Goal: Task Accomplishment & Management: Use online tool/utility

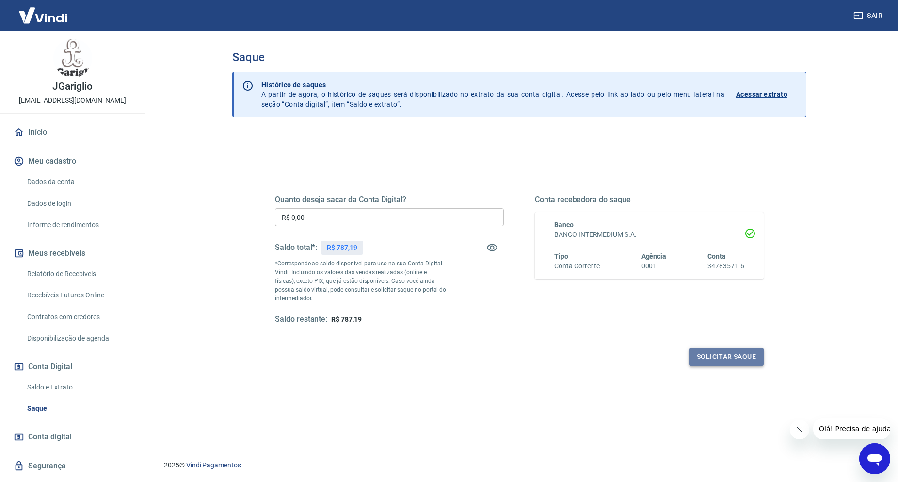
click at [721, 357] on button "Solicitar saque" at bounding box center [726, 357] width 75 height 18
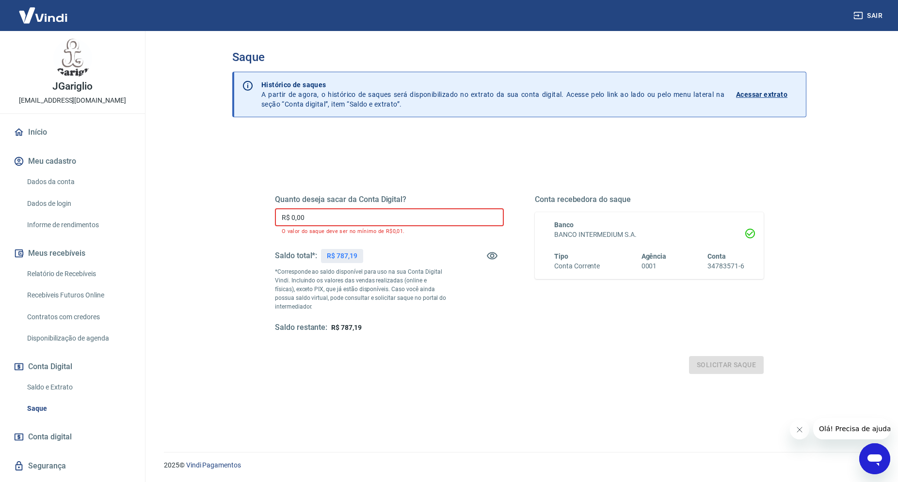
click at [357, 218] on input "R$ 0,00" at bounding box center [389, 217] width 229 height 18
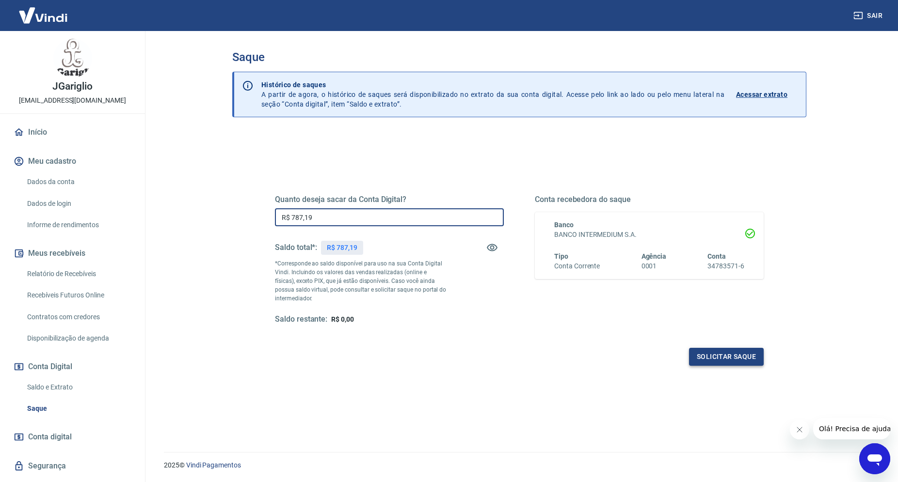
type input "R$ 787,19"
click at [725, 360] on button "Solicitar saque" at bounding box center [726, 357] width 75 height 18
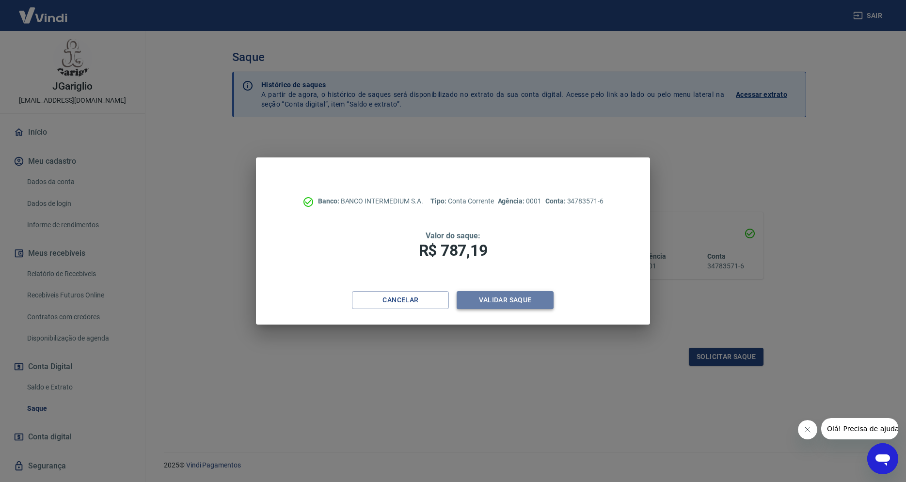
click at [507, 302] on button "Validar saque" at bounding box center [505, 300] width 97 height 18
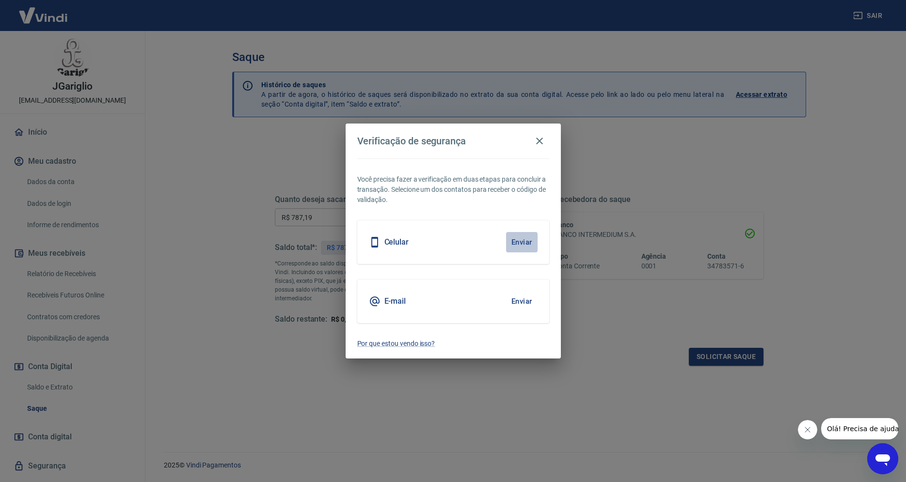
click at [525, 240] on button "Enviar" at bounding box center [522, 242] width 32 height 20
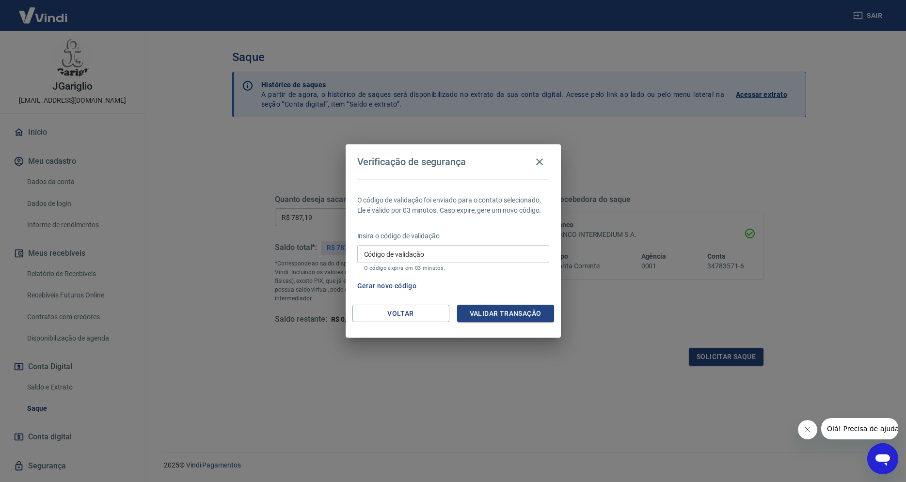
click at [436, 259] on input "Código de validação" at bounding box center [453, 254] width 192 height 18
click at [404, 312] on button "Voltar" at bounding box center [400, 314] width 97 height 18
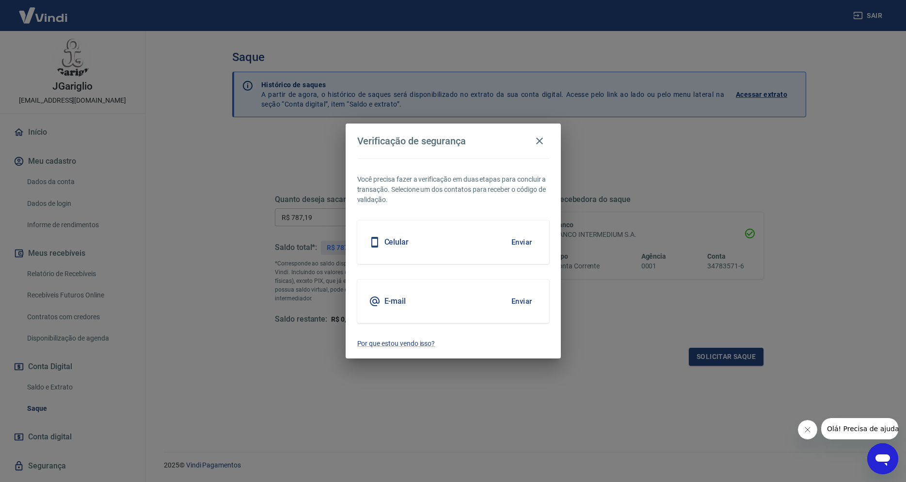
click at [518, 303] on button "Enviar" at bounding box center [522, 301] width 32 height 20
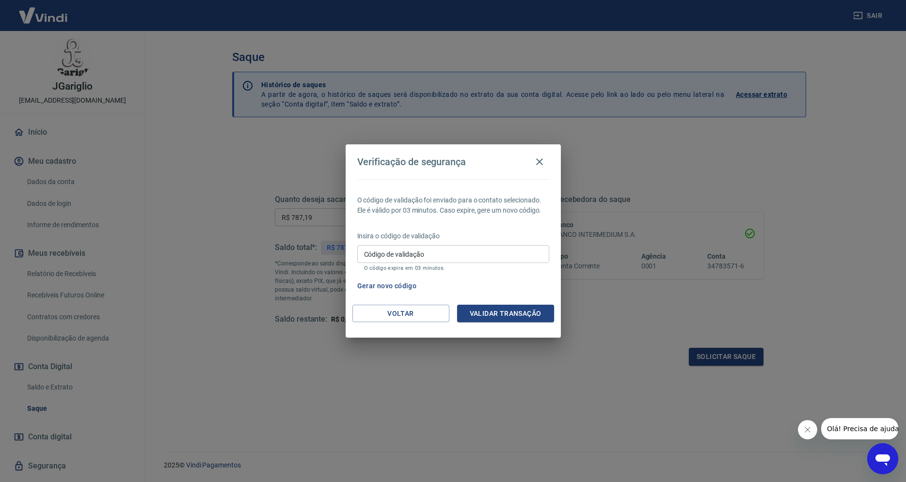
click at [489, 251] on input "Código de validação" at bounding box center [453, 254] width 192 height 18
type input "507971"
click at [485, 312] on button "Validar transação" at bounding box center [505, 314] width 97 height 18
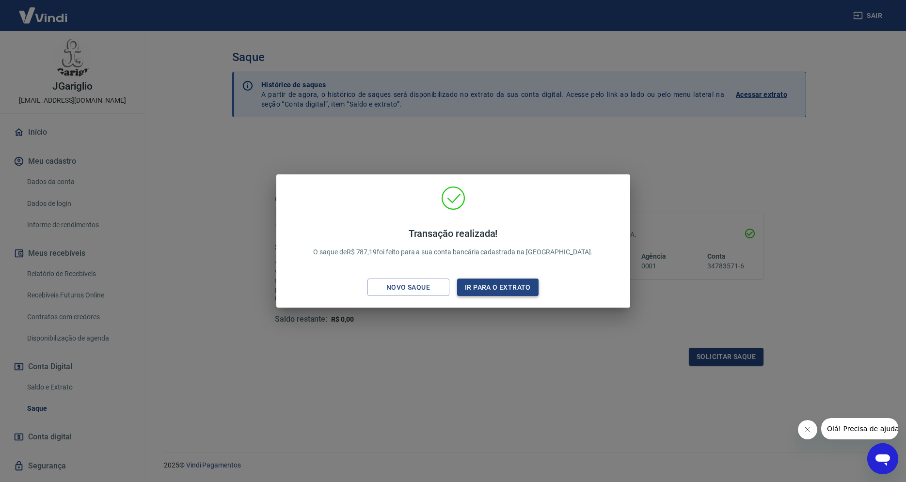
click at [470, 286] on button "Ir para o extrato" at bounding box center [498, 288] width 82 height 18
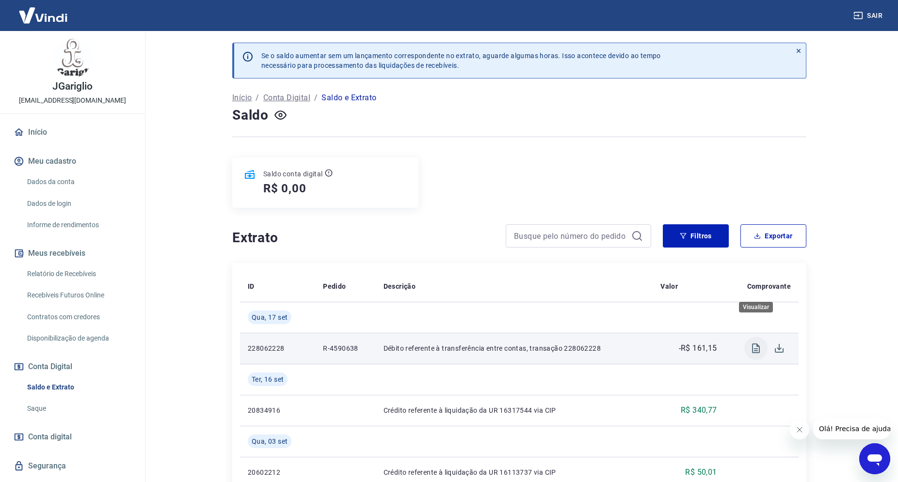
click at [755, 343] on icon "Visualizar" at bounding box center [756, 349] width 12 height 12
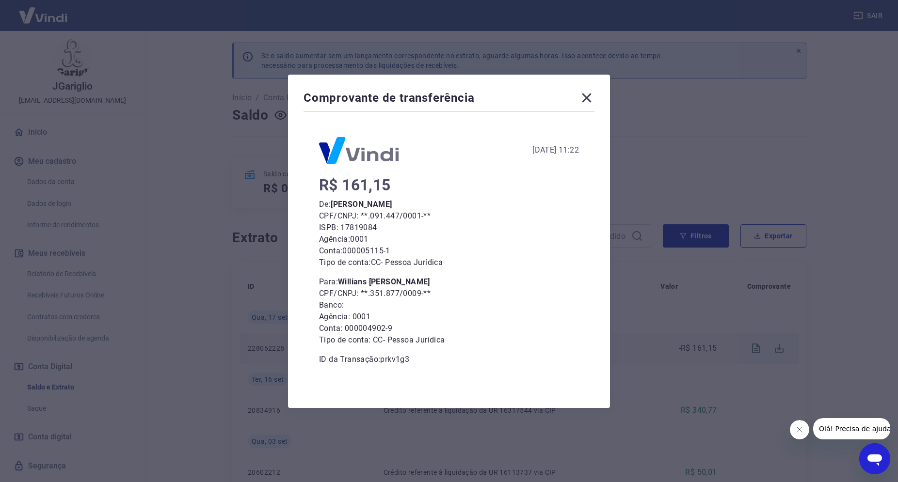
click at [589, 100] on icon at bounding box center [586, 97] width 9 height 9
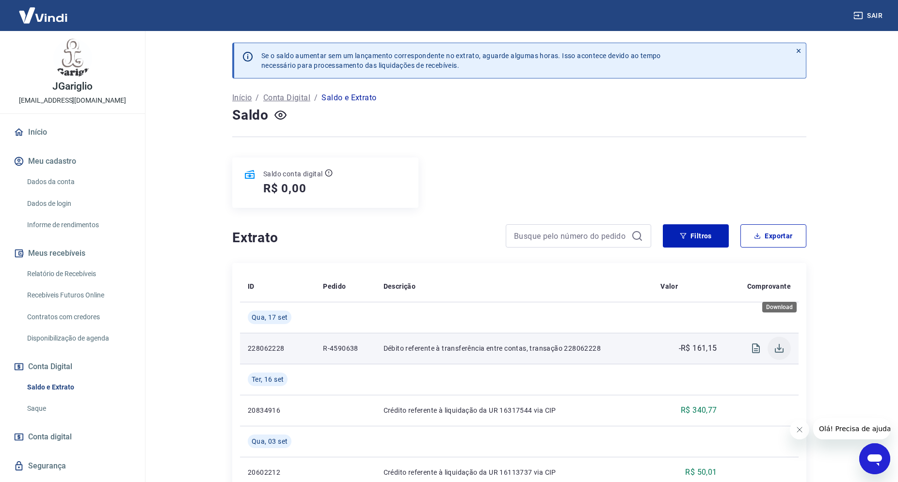
click at [777, 343] on icon "Download" at bounding box center [779, 349] width 12 height 12
drag, startPoint x: 324, startPoint y: 332, endPoint x: 357, endPoint y: 331, distance: 33.0
click at [357, 344] on p "R-4590638" at bounding box center [345, 349] width 45 height 10
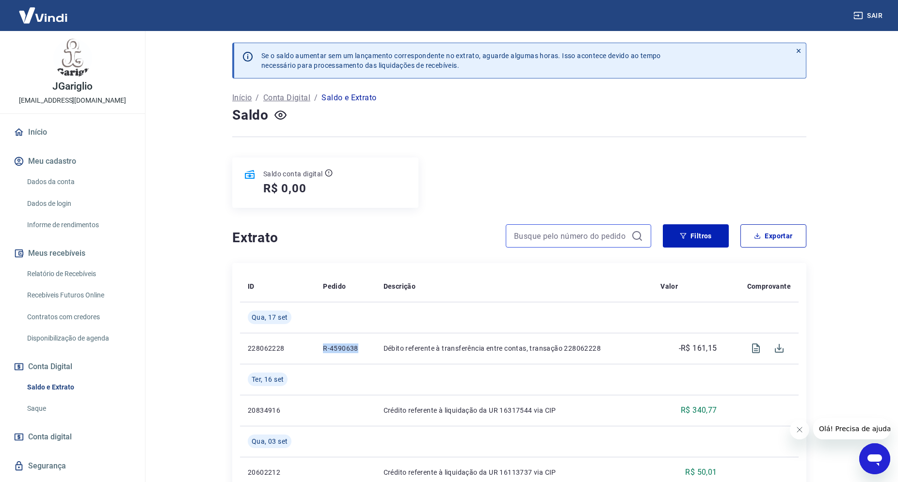
click at [580, 229] on input at bounding box center [570, 236] width 113 height 15
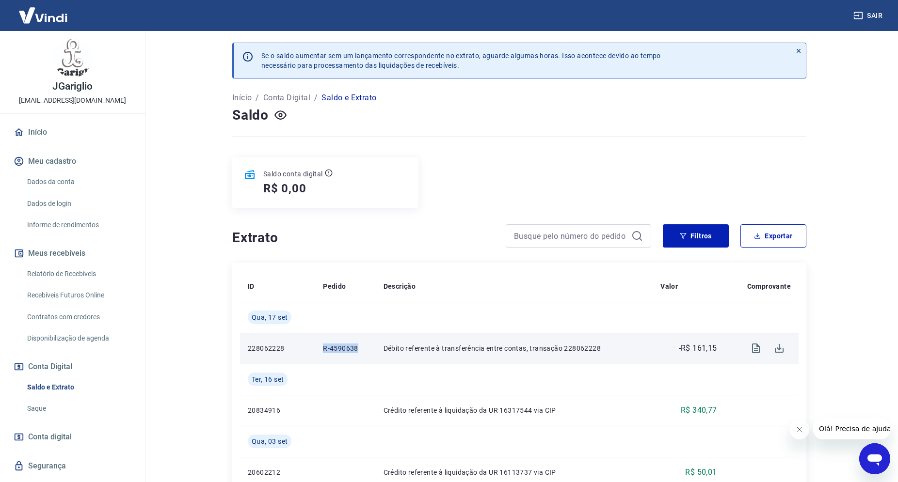
drag, startPoint x: 323, startPoint y: 329, endPoint x: 356, endPoint y: 328, distance: 32.5
click at [356, 344] on p "R-4590638" at bounding box center [345, 349] width 45 height 10
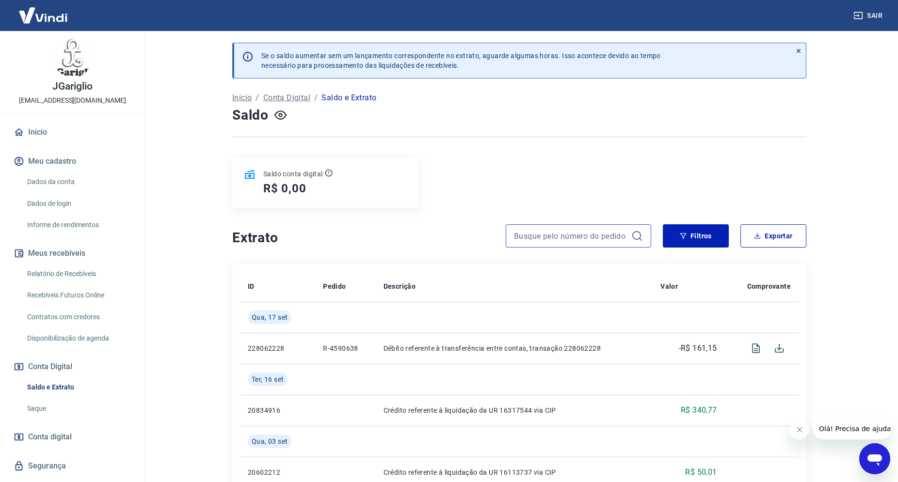
click at [540, 229] on input at bounding box center [570, 236] width 113 height 15
paste input "R-4590638"
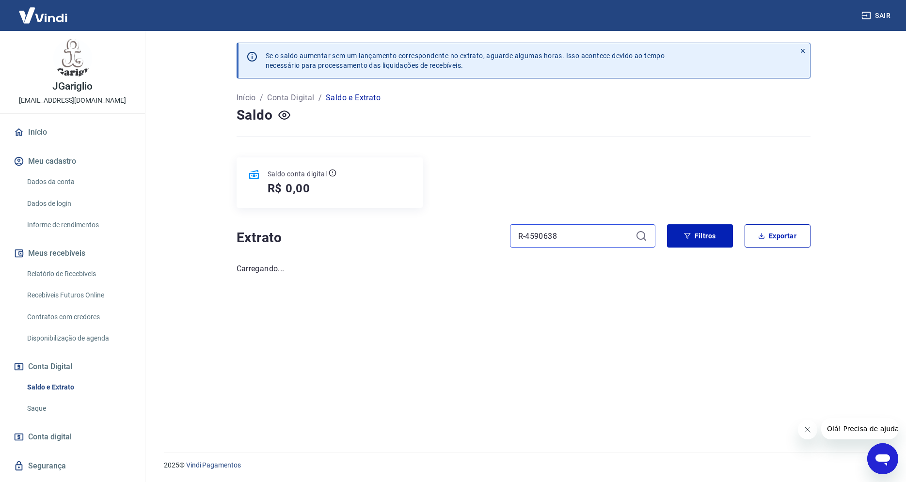
type input "R-4590638"
click at [642, 230] on icon at bounding box center [642, 236] width 12 height 12
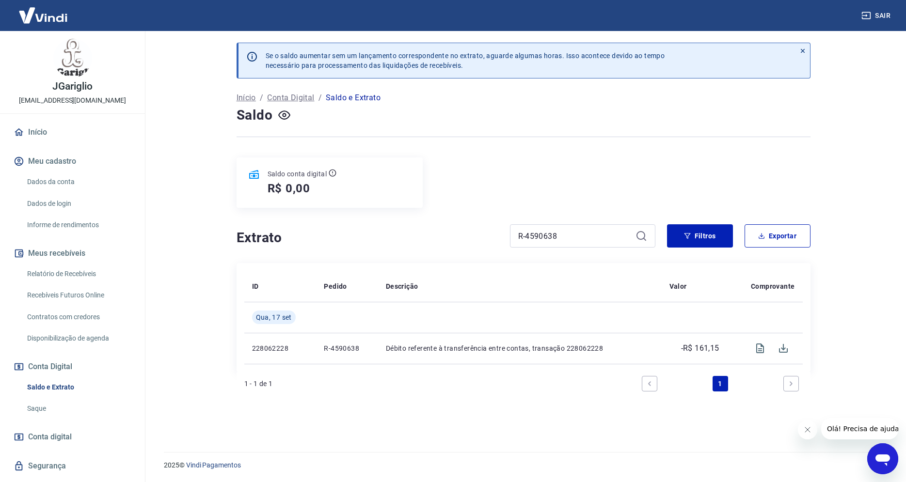
scroll to position [24, 0]
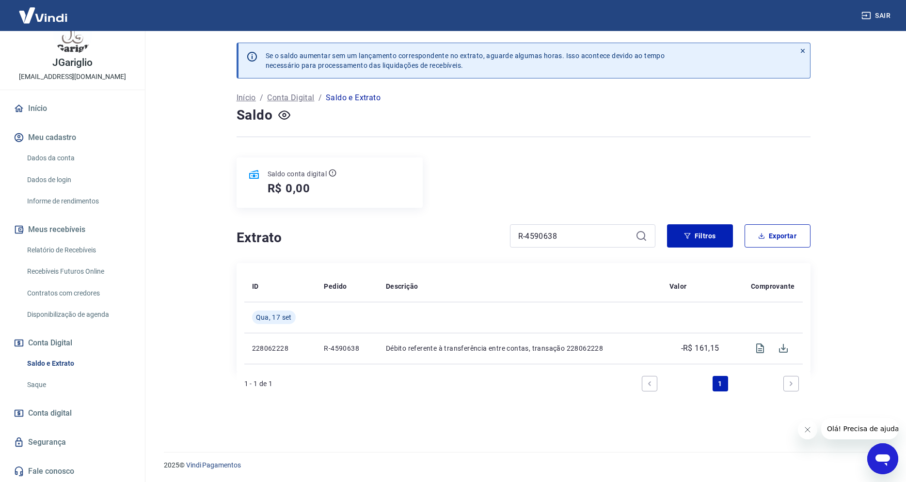
click at [48, 440] on link "Segurança" at bounding box center [73, 442] width 122 height 21
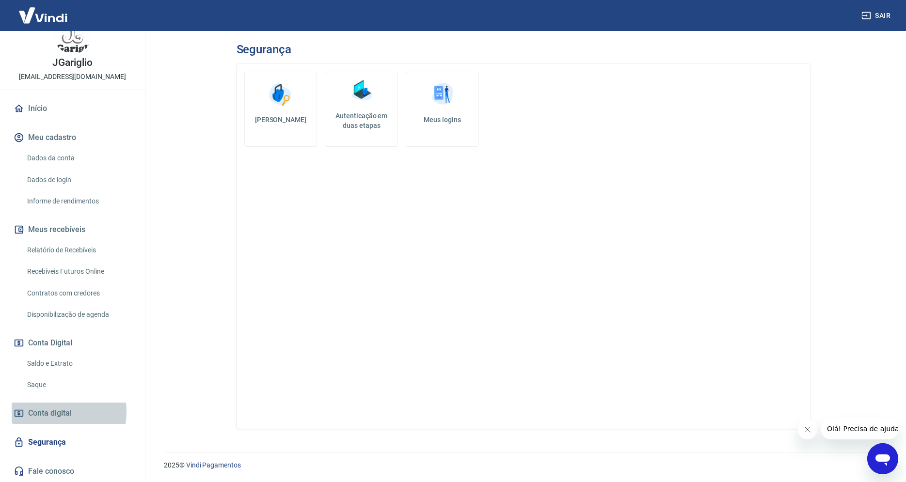
click at [56, 411] on span "Conta digital" at bounding box center [50, 414] width 44 height 14
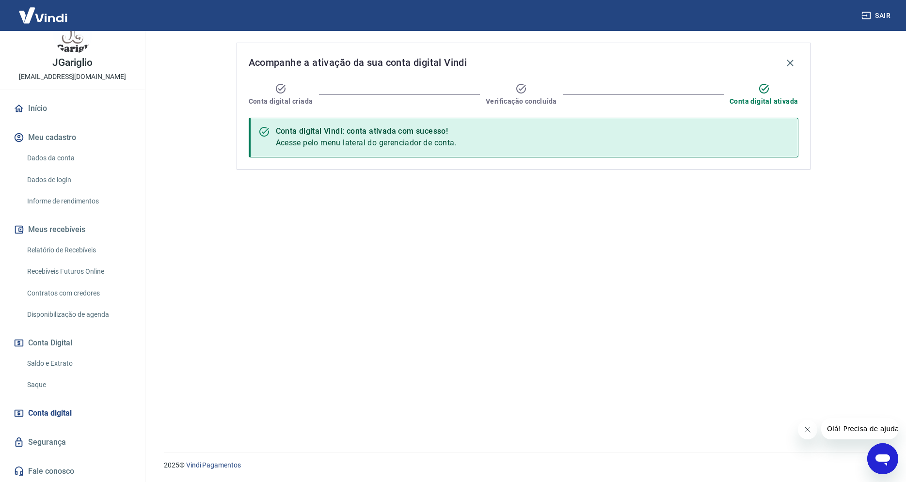
click at [869, 431] on span "Olá! Precisa de ajuda?" at bounding box center [864, 429] width 76 height 8
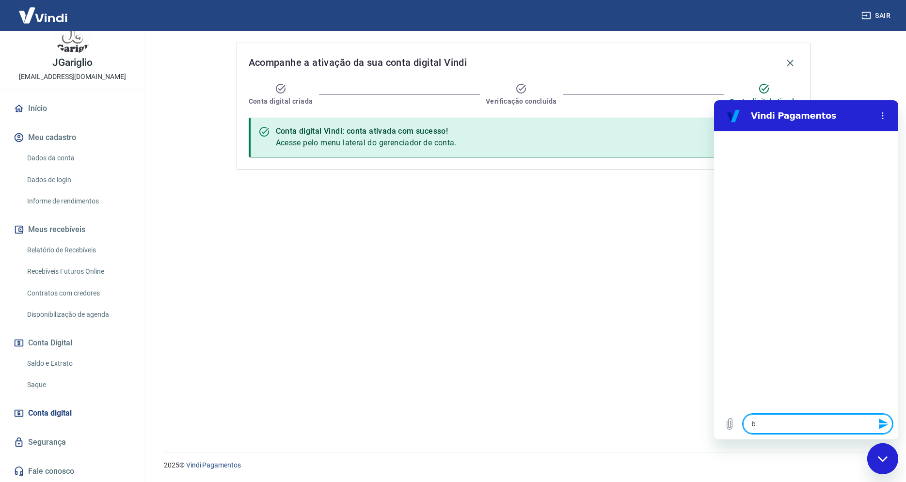
type textarea "b"
type textarea "x"
type textarea "bo"
type textarea "x"
type textarea "bom"
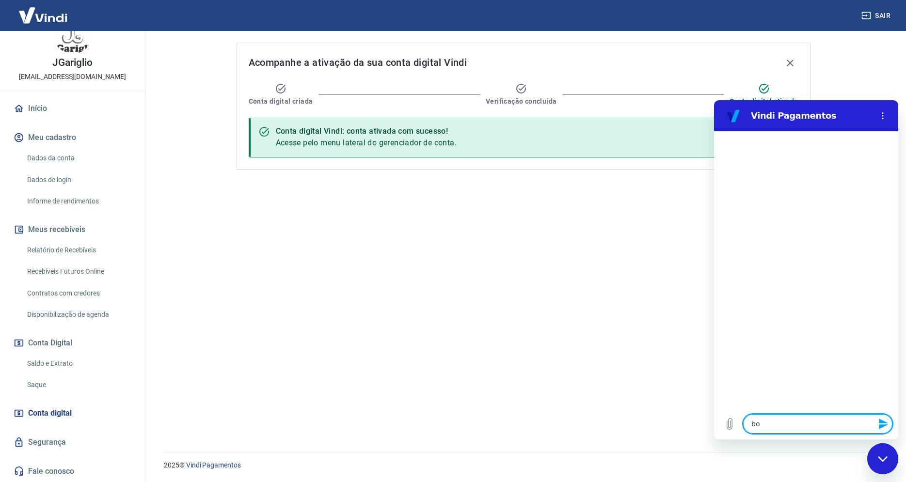
type textarea "x"
type textarea "bom"
type textarea "x"
type textarea "bom d"
type textarea "x"
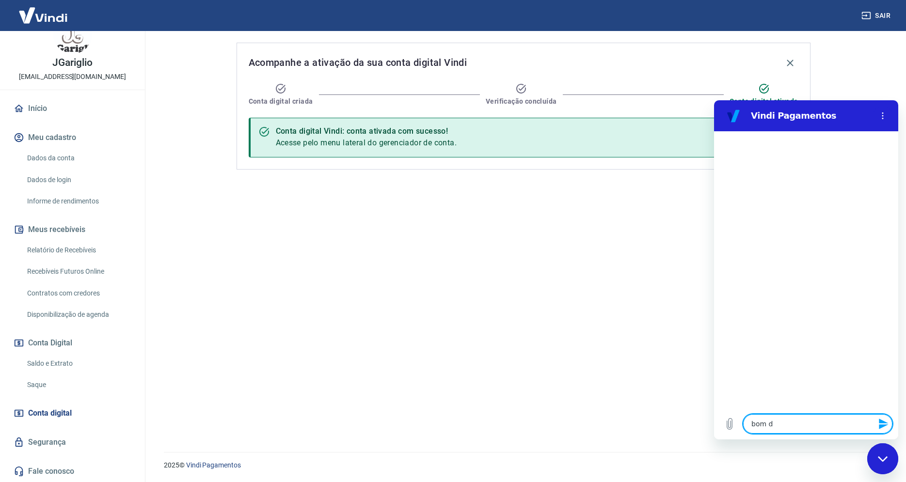
type textarea "bom da"
type textarea "x"
type textarea "bom d"
type textarea "x"
type textarea "bom di"
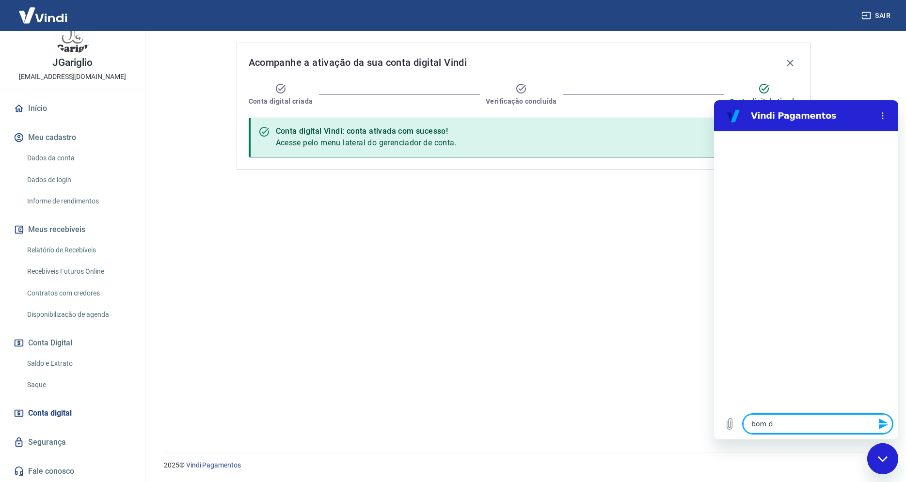
type textarea "x"
type textarea "bom dia"
type textarea "x"
type textarea "bom dia!"
type textarea "x"
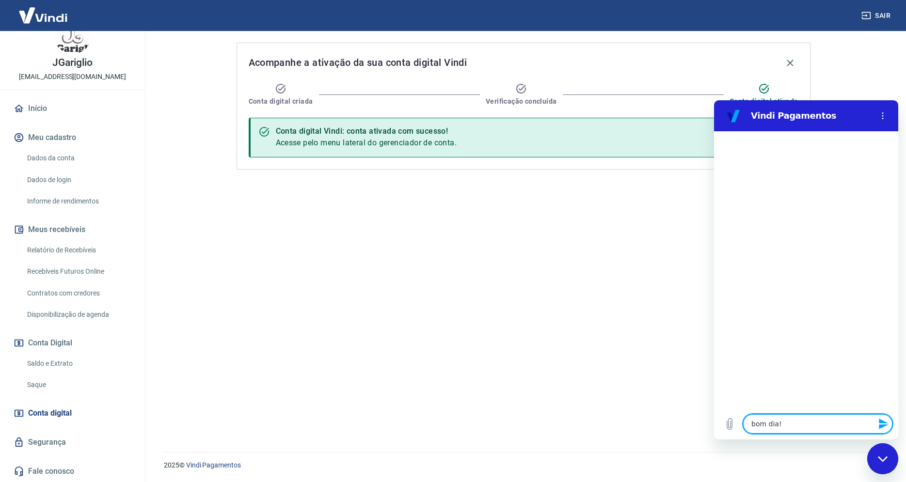
type textarea "bom dia!"
type textarea "x"
type textarea "bom dia! n"
type textarea "x"
type textarea "bom dia! [GEOGRAPHIC_DATA]"
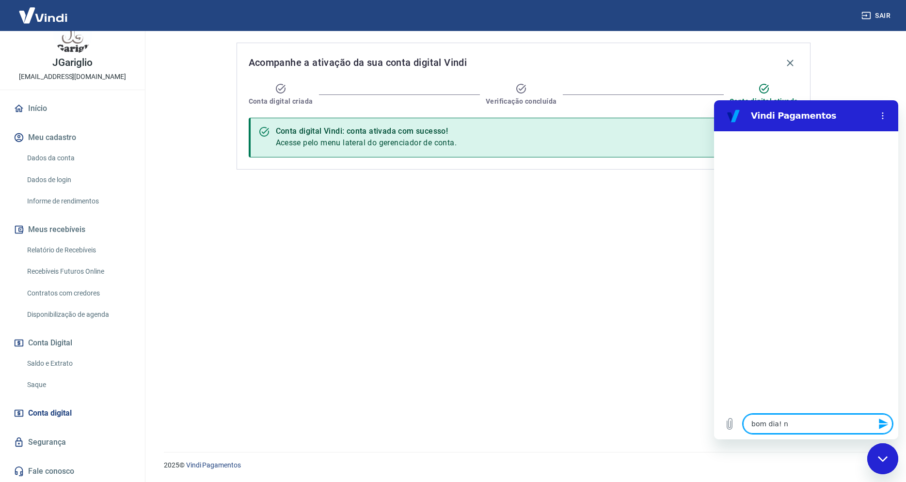
type textarea "x"
type textarea "bom dia! não"
type textarea "x"
type textarea "bom dia! não"
type textarea "x"
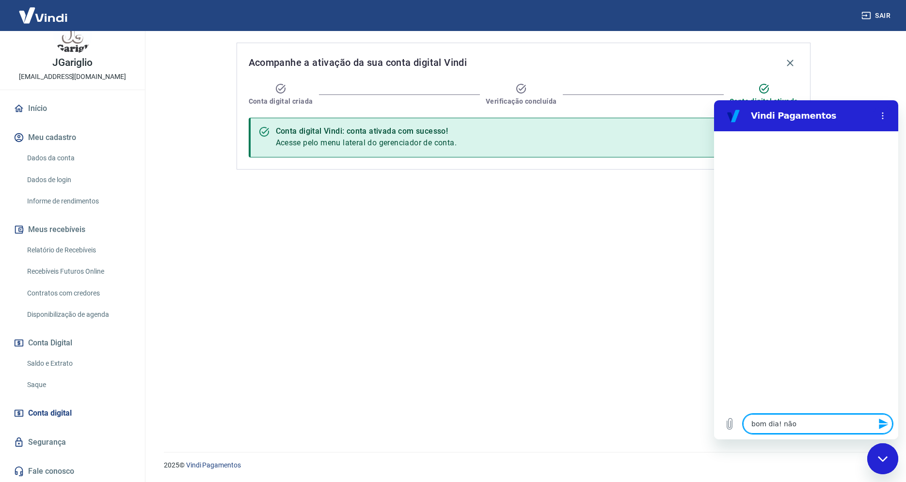
type textarea "bom dia! não e"
type textarea "x"
type textarea "bom dia! não es"
type textarea "x"
type textarea "bom dia! não est"
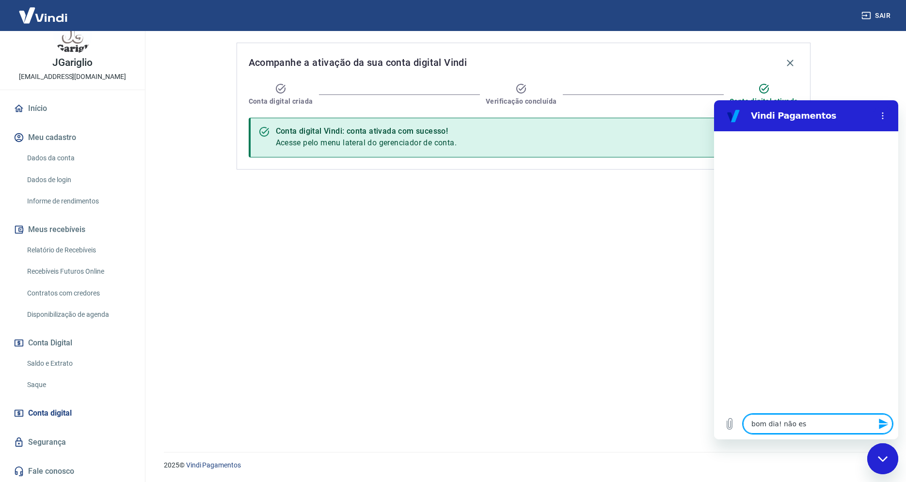
type textarea "x"
type textarea "bom dia! não esto"
type textarea "x"
type textarea "bom dia! não estou"
type textarea "x"
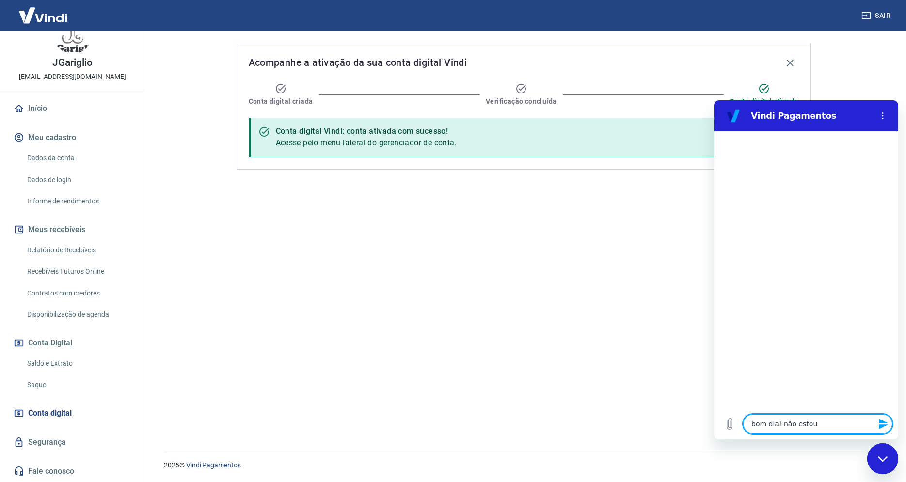
type textarea "bom dia! não estou"
type textarea "x"
type textarea "bom dia! não estou"
type textarea "x"
type textarea "bom dia! não esto"
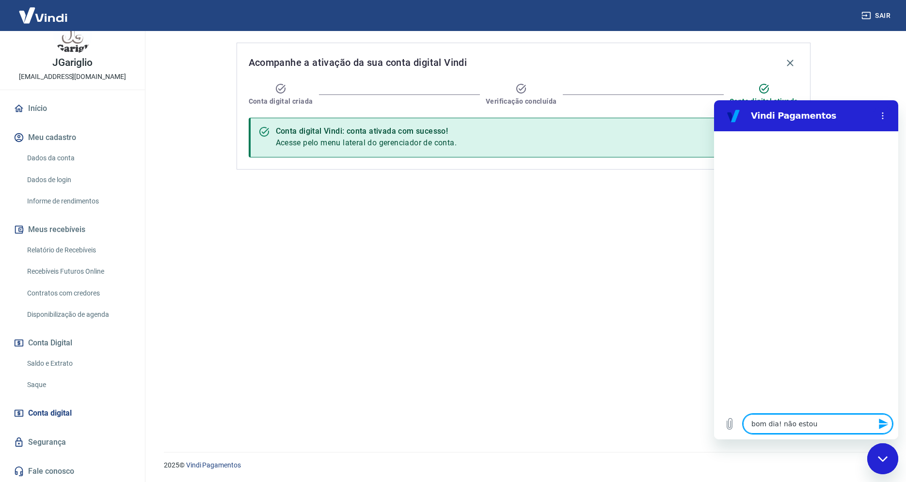
type textarea "x"
type textarea "bom dia! não est"
type textarea "x"
type textarea "bom dia! não es"
type textarea "x"
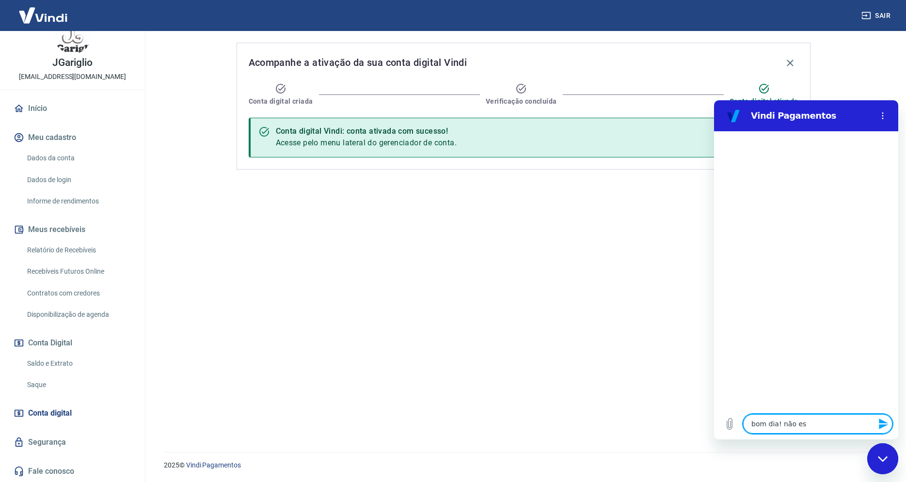
type textarea "bom dia! não e"
type textarea "x"
type textarea "bom dia! não"
type textarea "x"
type textarea "bom dia! não"
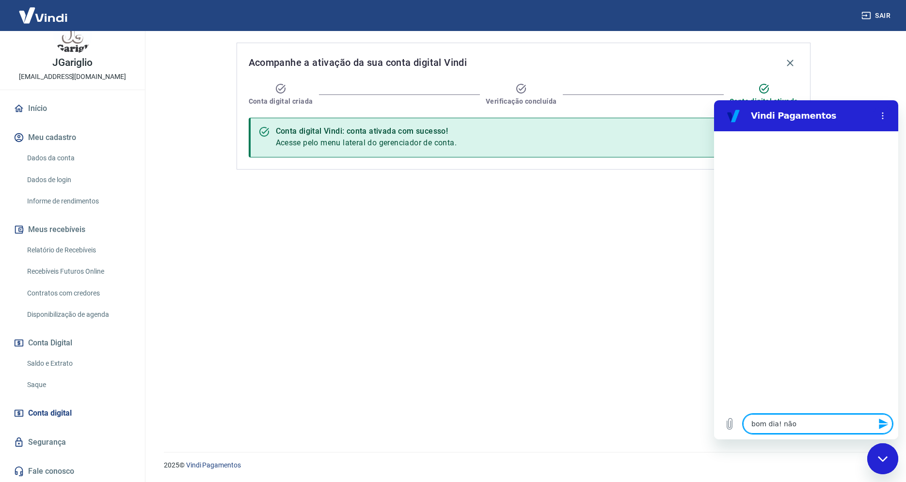
type textarea "x"
type textarea "bom dia! [GEOGRAPHIC_DATA]"
type textarea "x"
type textarea "bom dia! n"
type textarea "x"
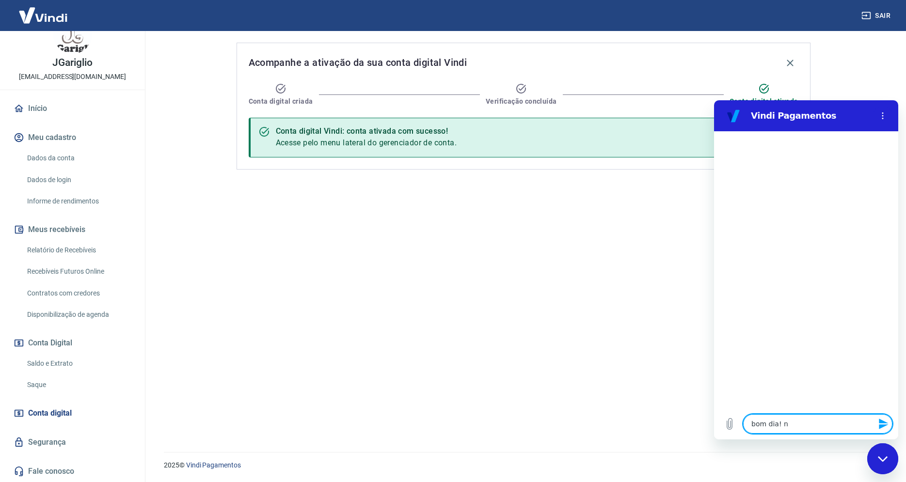
type textarea "bom dia!"
type textarea "x"
type textarea "bom dia!"
type textarea "x"
type textarea "bom dia!"
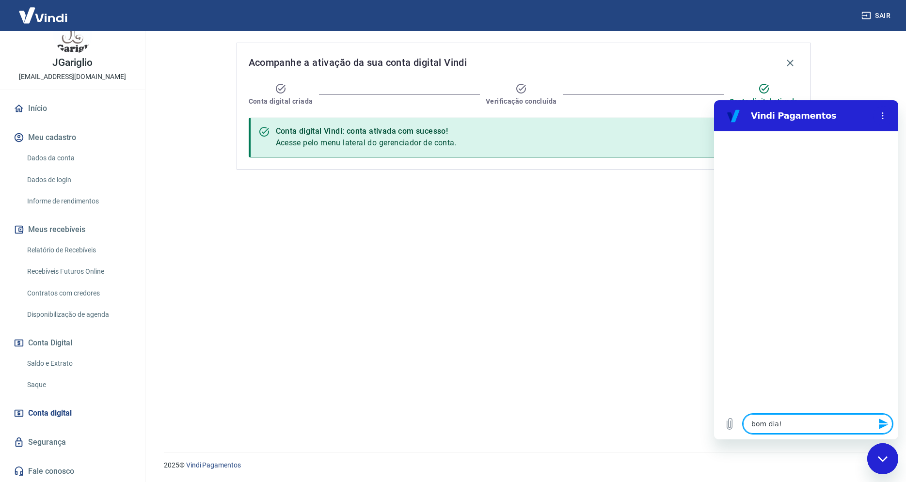
type textarea "x"
type textarea "g"
type textarea "x"
type textarea "go"
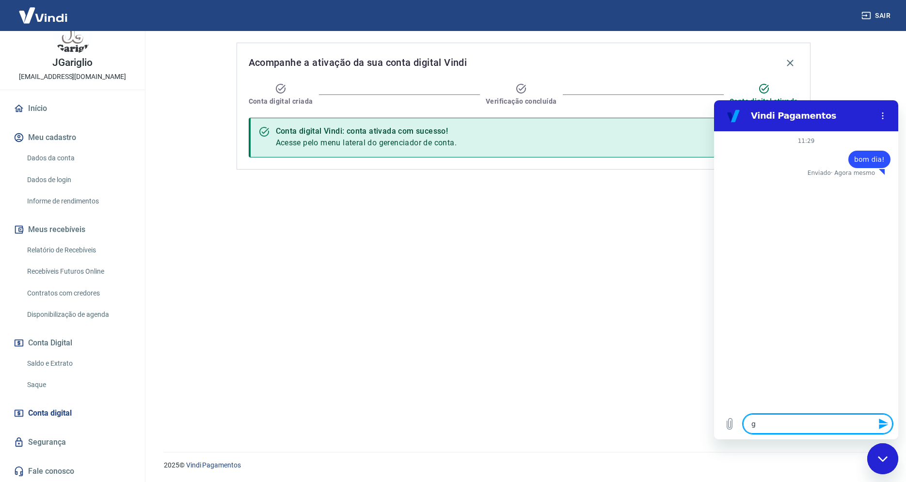
type textarea "x"
type textarea "gos"
type textarea "x"
type textarea "gost"
type textarea "x"
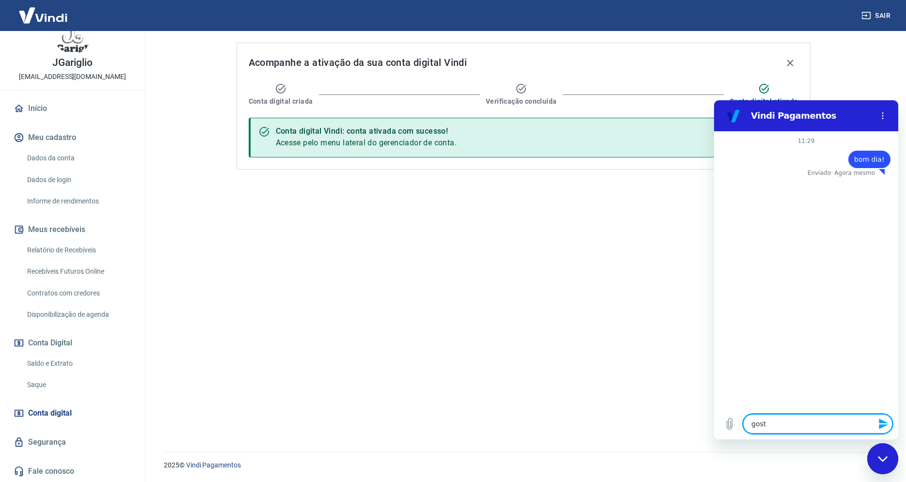
type textarea "gosta"
type textarea "x"
type textarea "gostar"
type textarea "x"
type textarea "gostari"
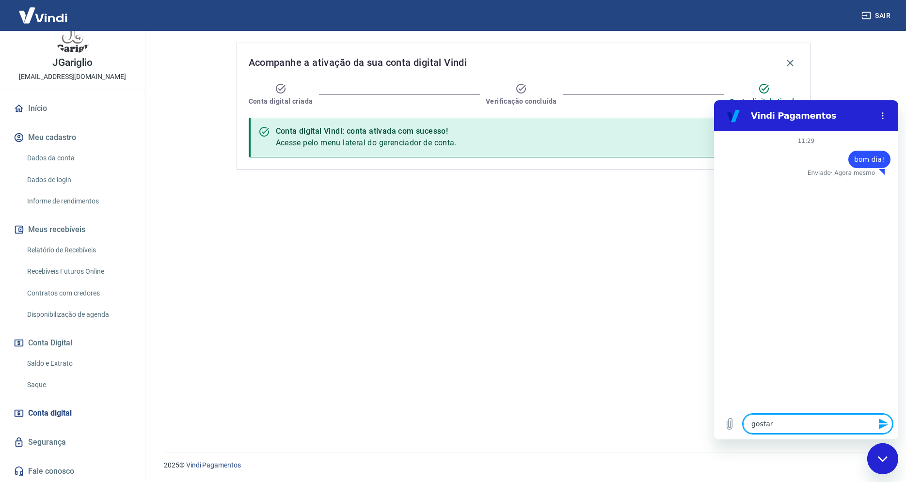
type textarea "x"
type textarea "gostaria"
type textarea "x"
type textarea "gostaria"
type textarea "x"
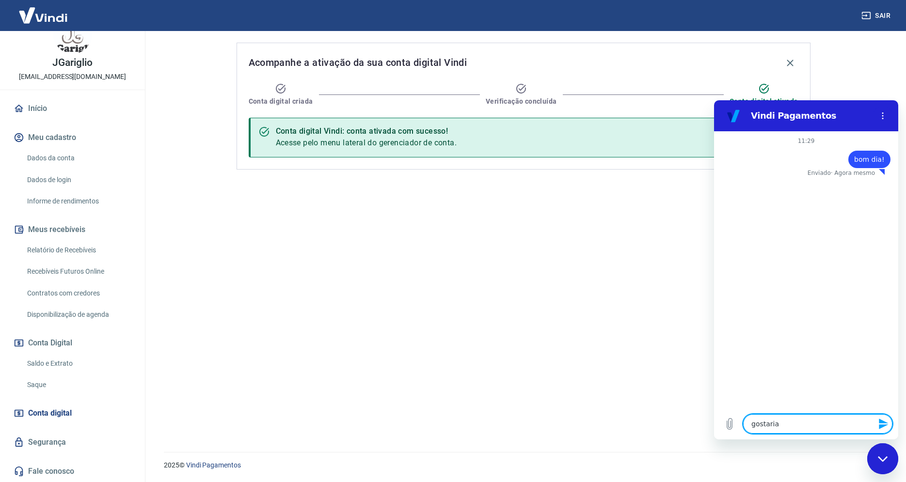
type textarea "gostaria d"
type textarea "x"
type textarea "gostaria de"
type textarea "x"
type textarea "gostaria de"
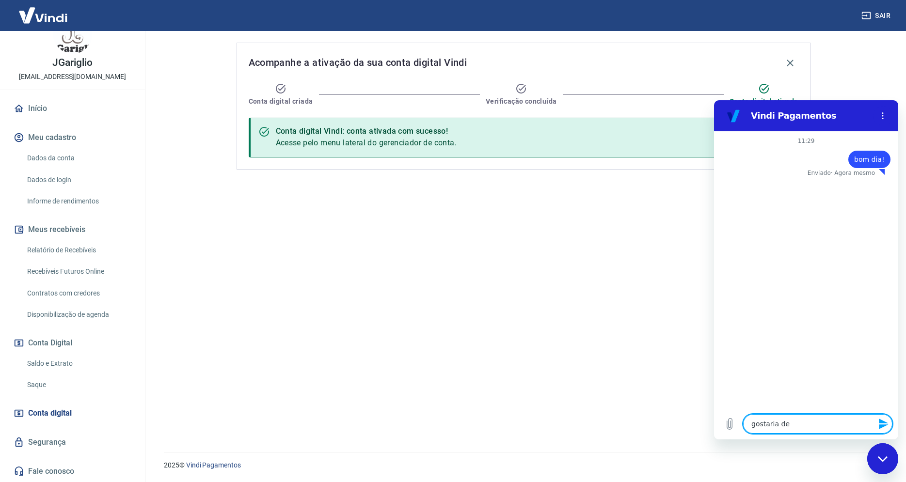
type textarea "x"
type textarea "gostaria de v"
type textarea "x"
type textarea "gostaria de vr"
type textarea "x"
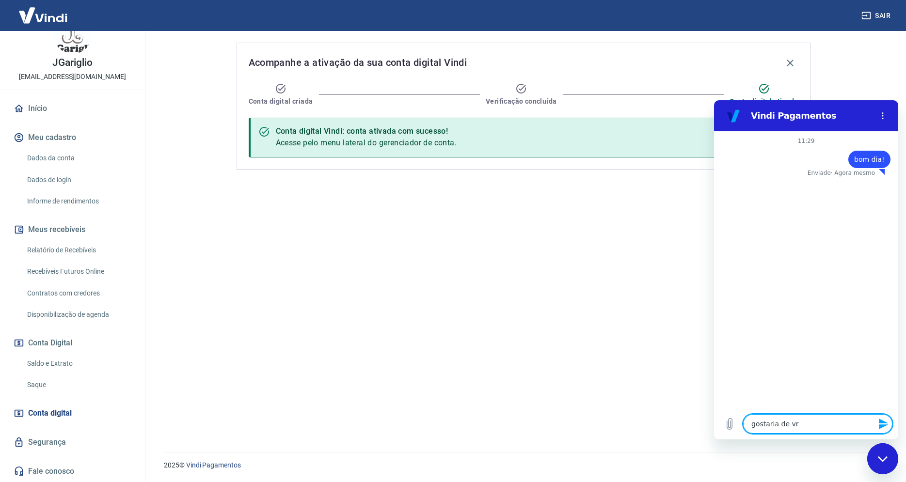
type textarea "gostaria de v"
type textarea "x"
type textarea "gostaria de [PERSON_NAME]"
type textarea "x"
type textarea "gostaria de ver"
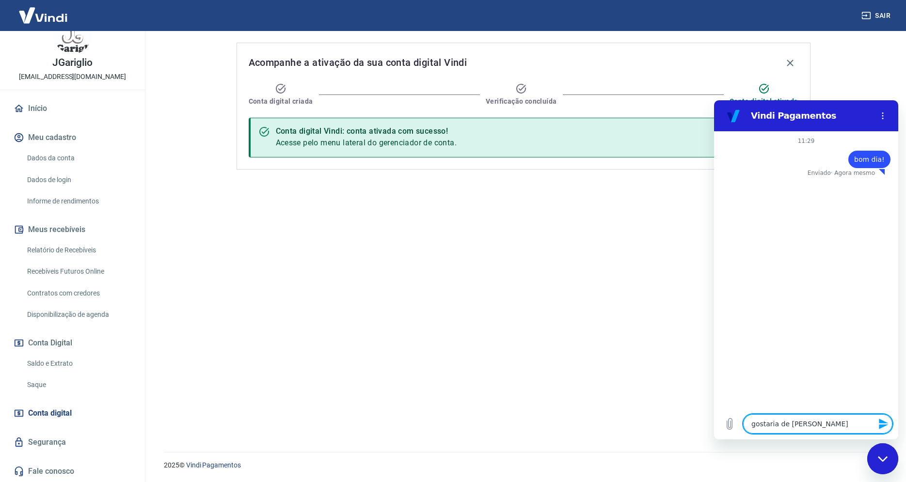
type textarea "x"
type textarea "gostaria de veri"
type textarea "x"
type textarea "gostaria de verif"
type textarea "x"
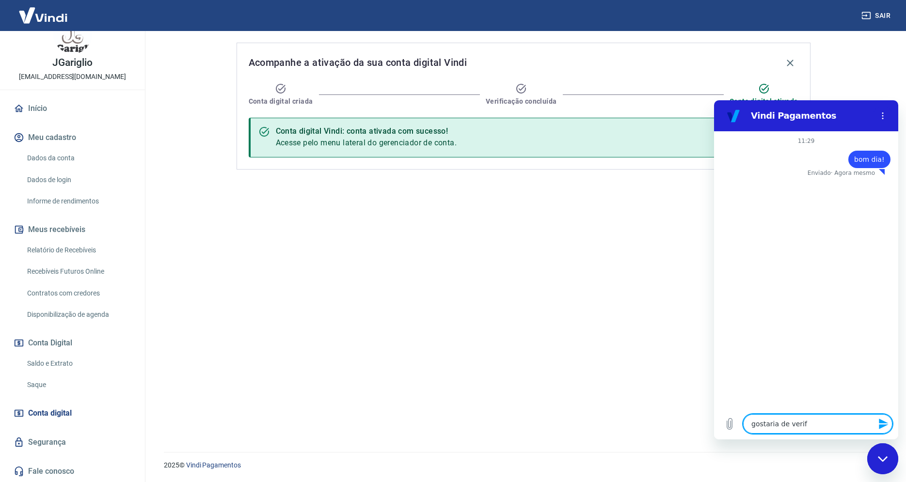
type textarea "gostaria de verifi"
type textarea "x"
type textarea "gostaria de verific"
type textarea "x"
type textarea "gostaria de verifica"
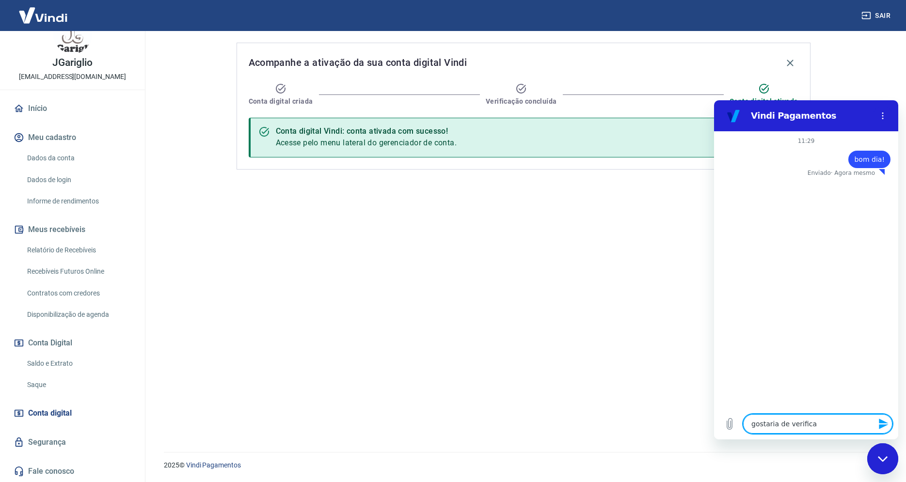
type textarea "x"
type textarea "gostaria de verificar"
type textarea "x"
type textarea "gostaria de verificar"
type textarea "x"
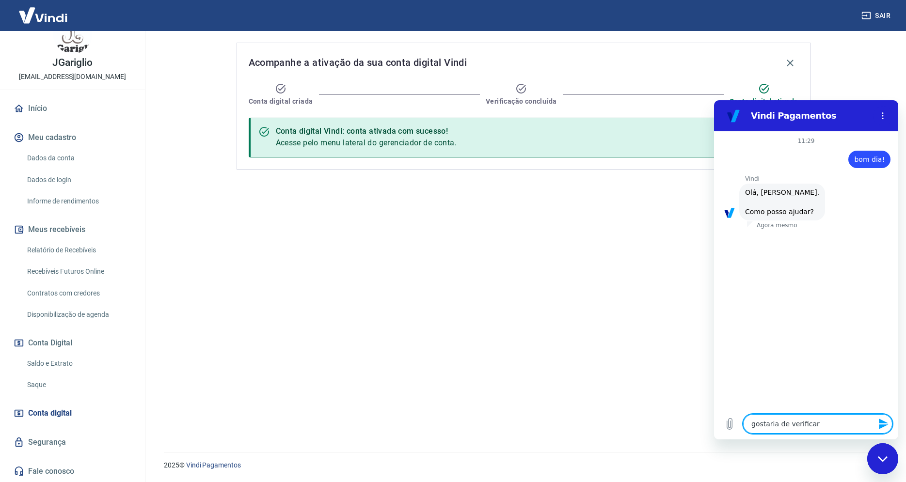
type textarea "gostaria de verificar a"
type textarea "x"
type textarea "gostaria de verificar a"
type textarea "x"
type textarea "gostaria de verificar a a"
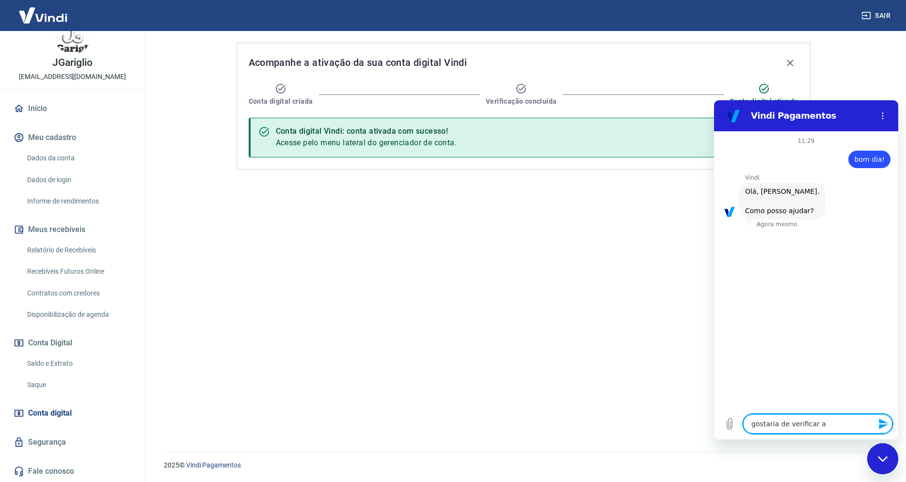
type textarea "x"
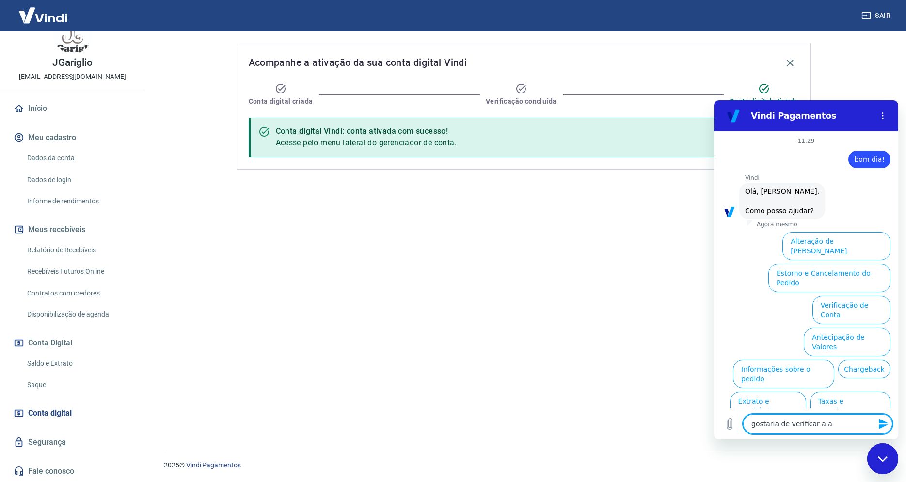
type textarea "gostaria de verificar a au"
type textarea "x"
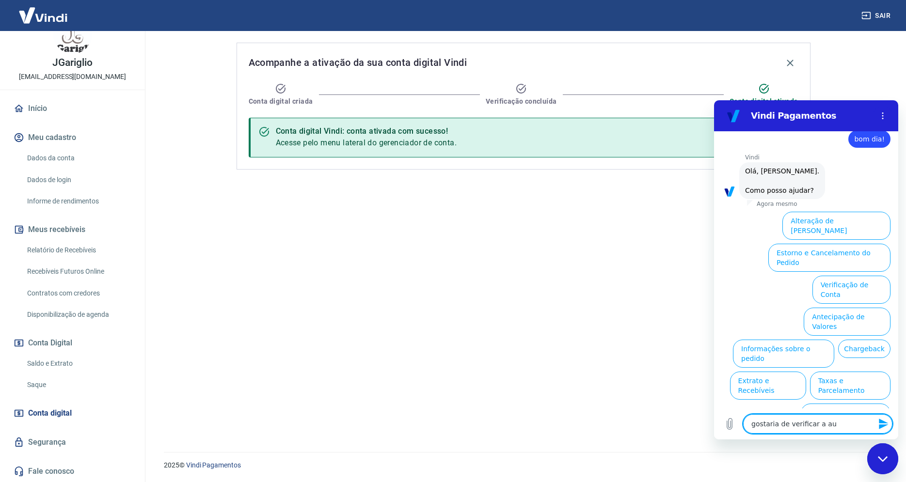
type textarea "gostaria de verificar a aut"
type textarea "x"
type textarea "gostaria de verificar a aute"
type textarea "x"
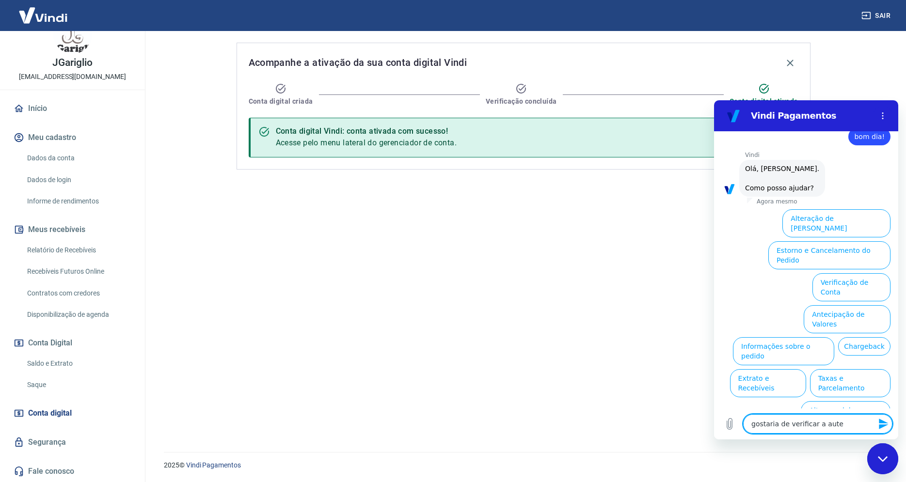
type textarea "gostaria de verificar a auten"
type textarea "x"
type textarea "gostaria de verificar a autenc"
type textarea "x"
type textarea "gostaria de verificar a autenci"
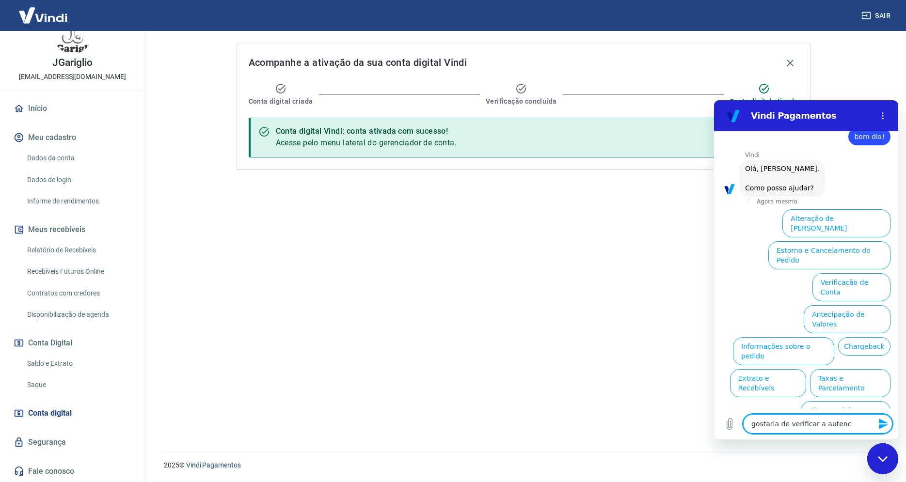
type textarea "x"
type textarea "gostaria de verificar a autencia"
type textarea "x"
type textarea "gostaria de verificar a autencia"
click at [806, 369] on button "Extrato e Recebíveis" at bounding box center [768, 383] width 76 height 28
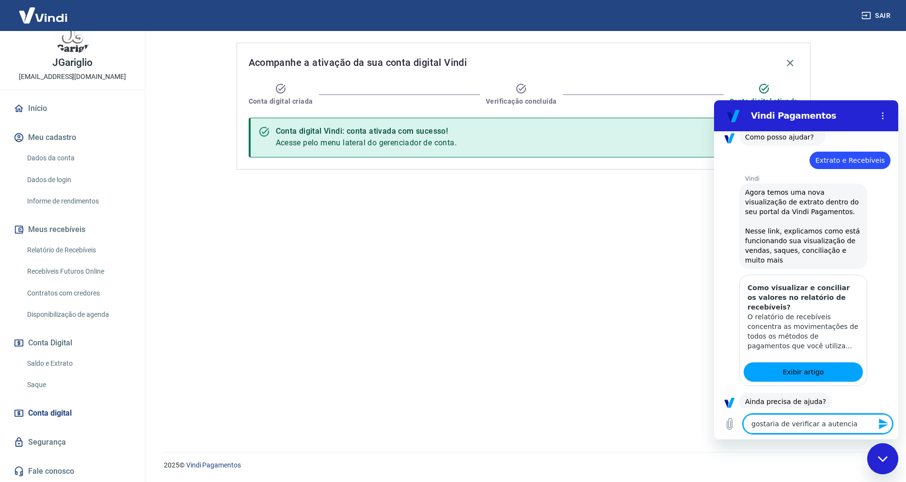
scroll to position [48, 0]
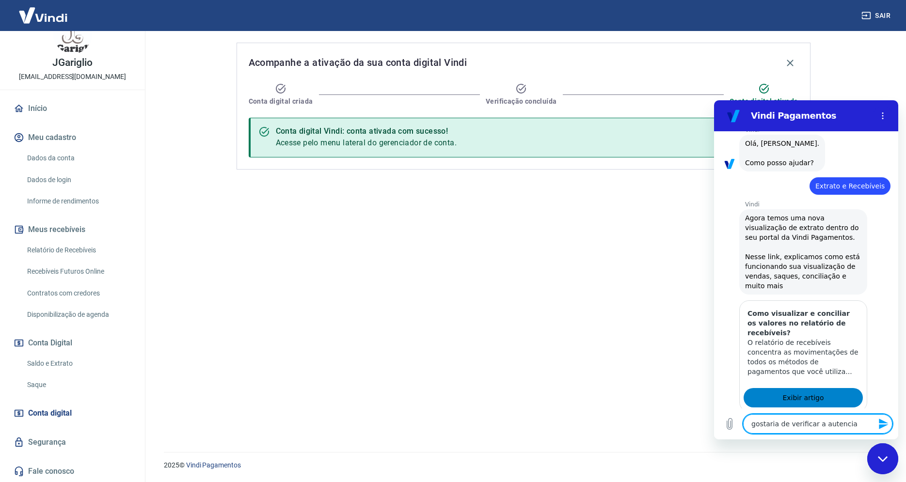
click at [806, 397] on span "Exibir artigo" at bounding box center [802, 398] width 41 height 12
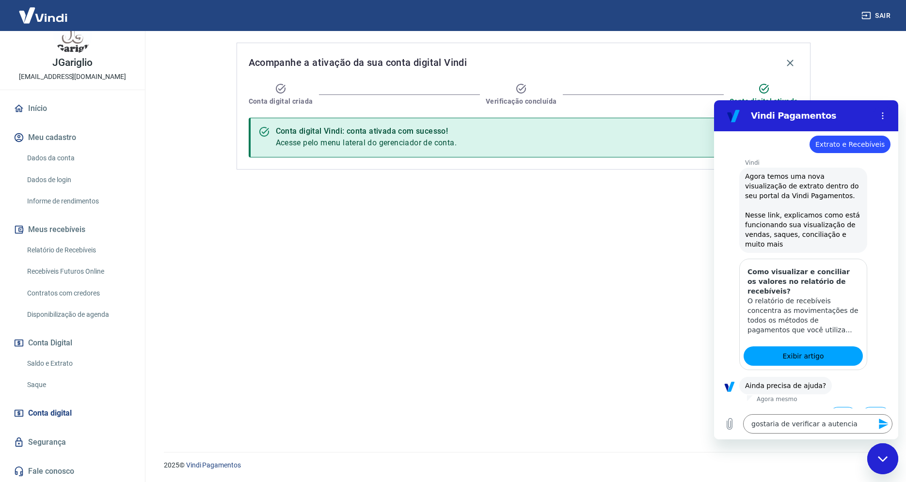
scroll to position [109, 0]
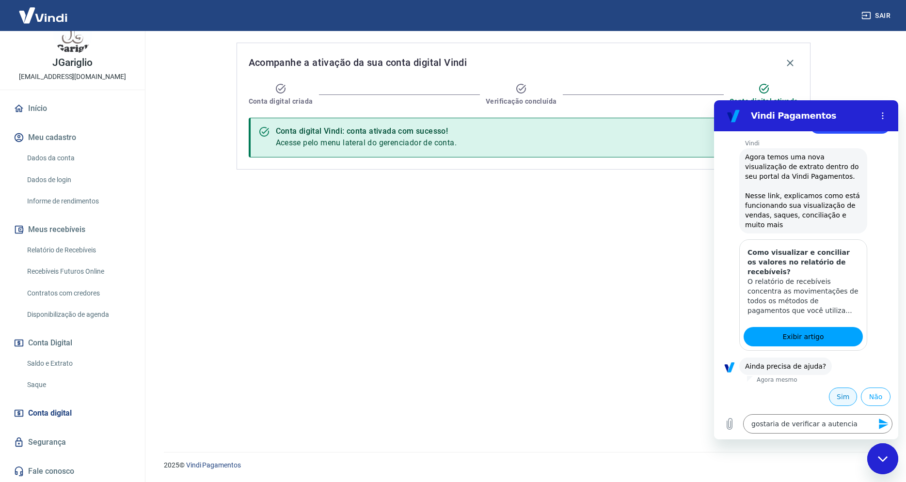
click at [836, 399] on button "Sim" at bounding box center [843, 397] width 28 height 18
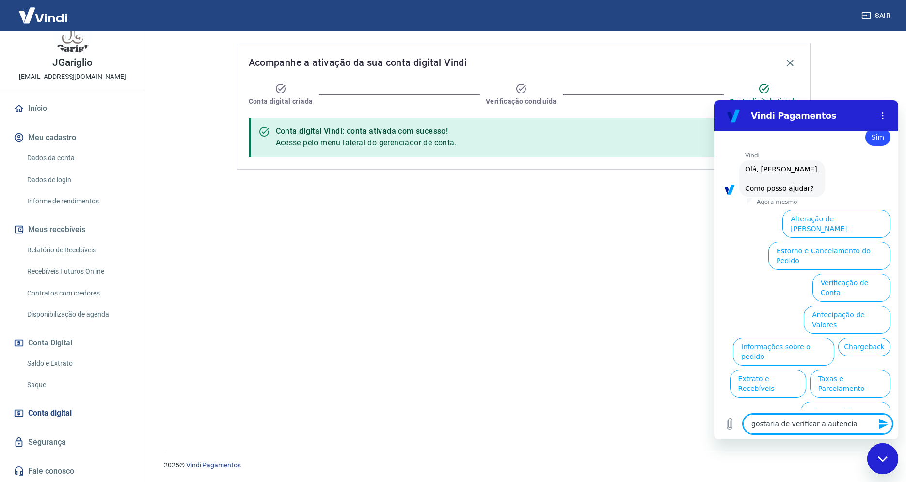
scroll to position [362, 0]
click at [799, 337] on button "Informações sobre o pedido" at bounding box center [783, 351] width 101 height 28
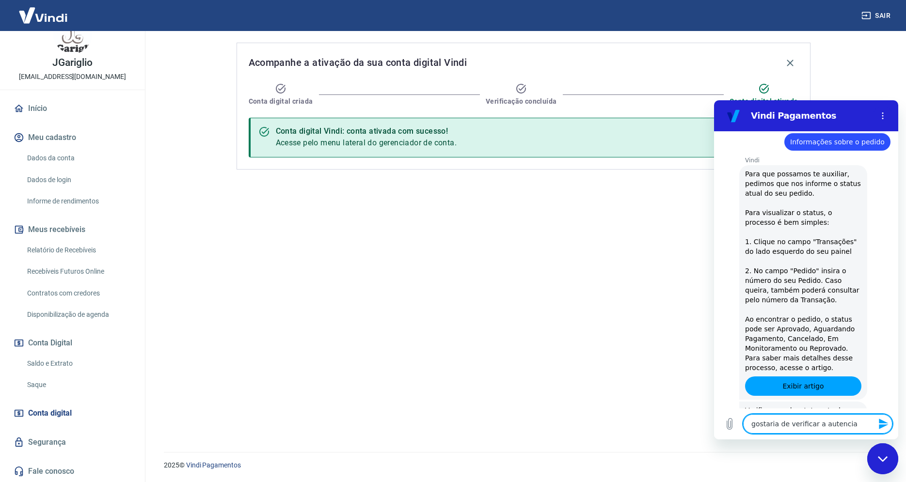
type textarea "x"
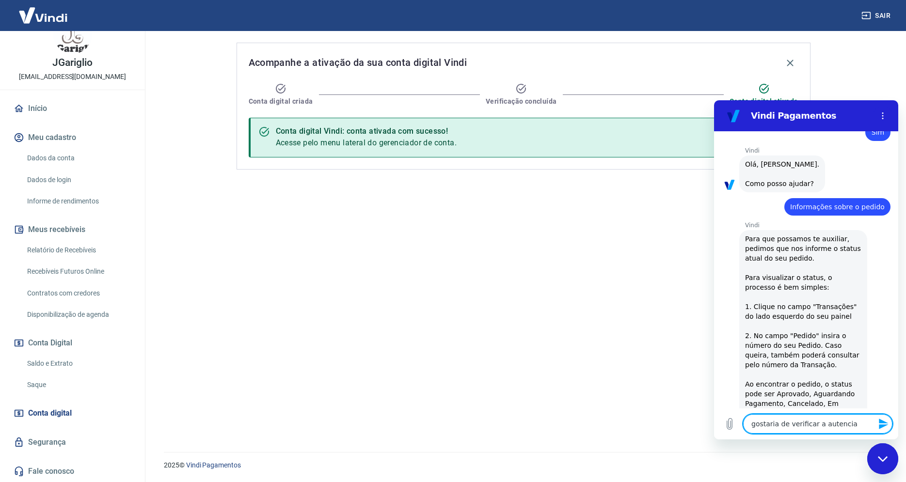
scroll to position [529, 0]
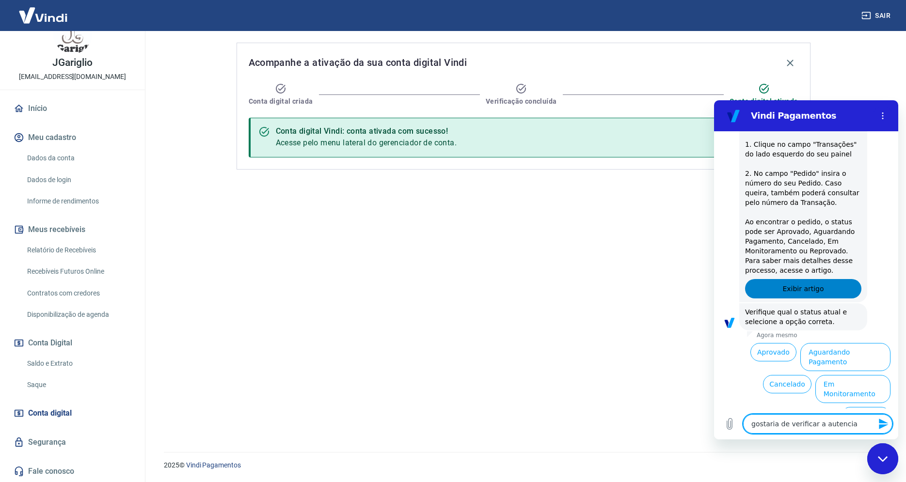
click at [784, 280] on link "Exibir artigo" at bounding box center [803, 288] width 116 height 19
drag, startPoint x: 852, startPoint y: 425, endPoint x: 722, endPoint y: 426, distance: 129.4
click at [743, 426] on textarea "gostaria de verificar a autencia" at bounding box center [817, 423] width 149 height 19
type textarea "x"
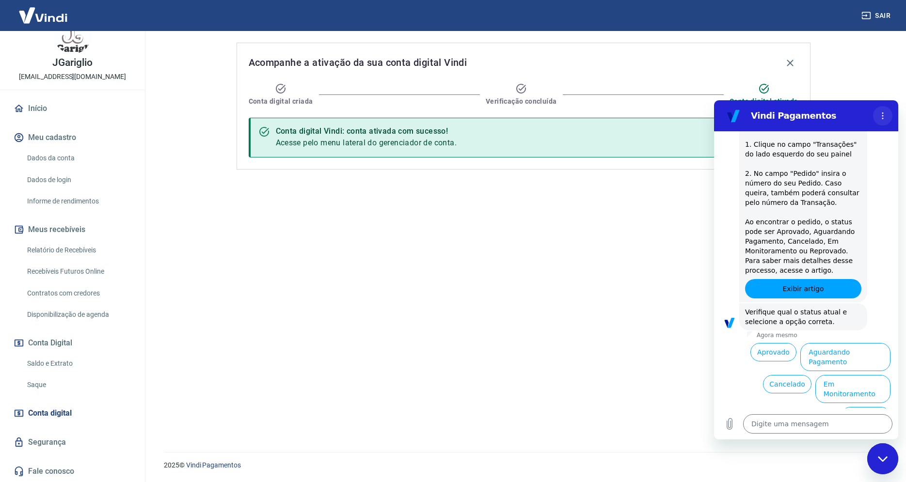
click at [883, 113] on circle "Menu de opções" at bounding box center [882, 112] width 1 height 1
click at [879, 225] on div "Vindi diz: Para que possamos te auxiliar, pedimos que nos informe o status atua…" at bounding box center [810, 185] width 176 height 236
click at [788, 429] on textarea at bounding box center [817, 423] width 149 height 19
type textarea "v"
type textarea "x"
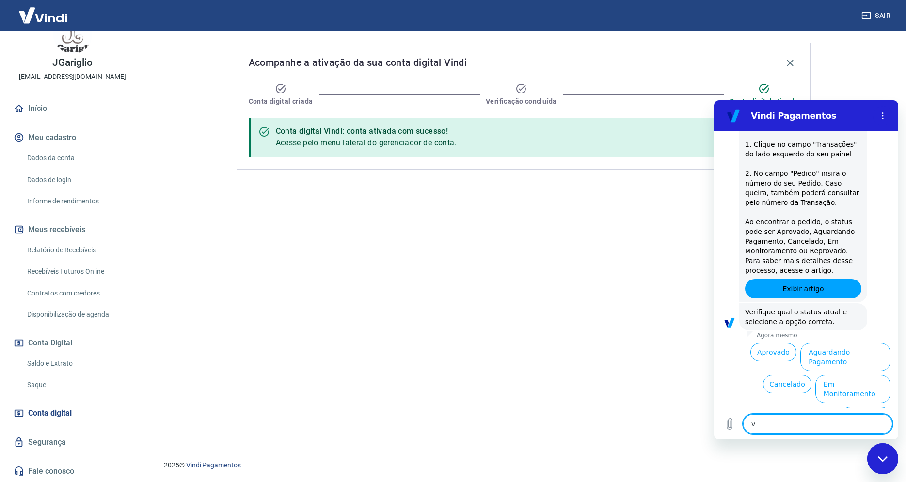
type textarea "vo"
type textarea "x"
type textarea "vou"
type textarea "x"
type textarea "voul"
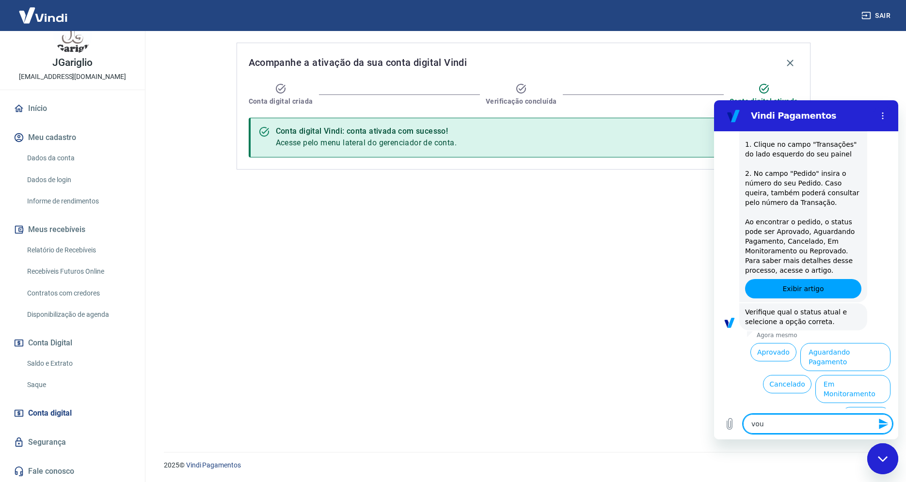
type textarea "x"
type textarea "vou"
type textarea "x"
type textarea "vo"
type textarea "x"
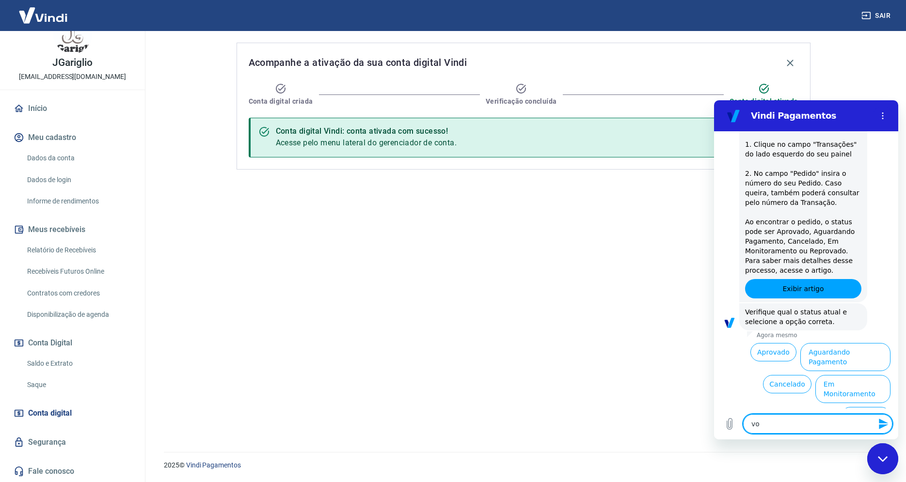
type textarea "vol"
type textarea "x"
type textarea "volt"
type textarea "x"
type textarea "volta"
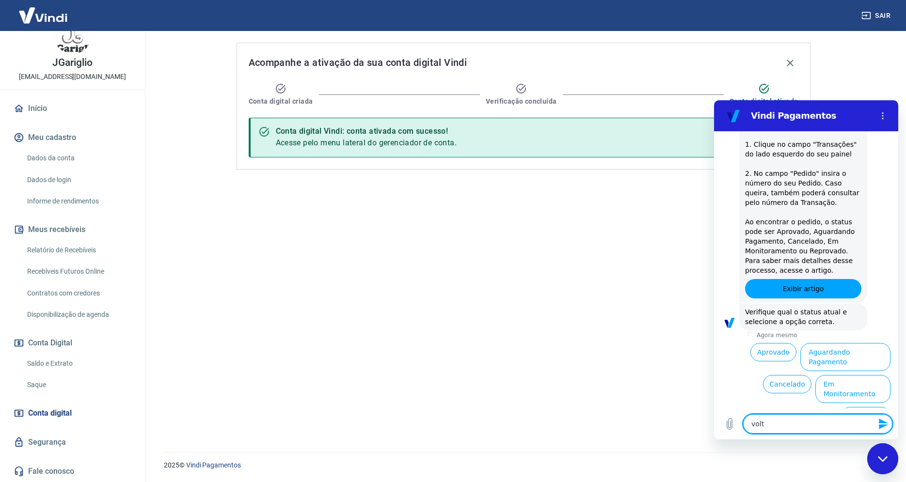
type textarea "x"
type textarea "voltar"
type textarea "x"
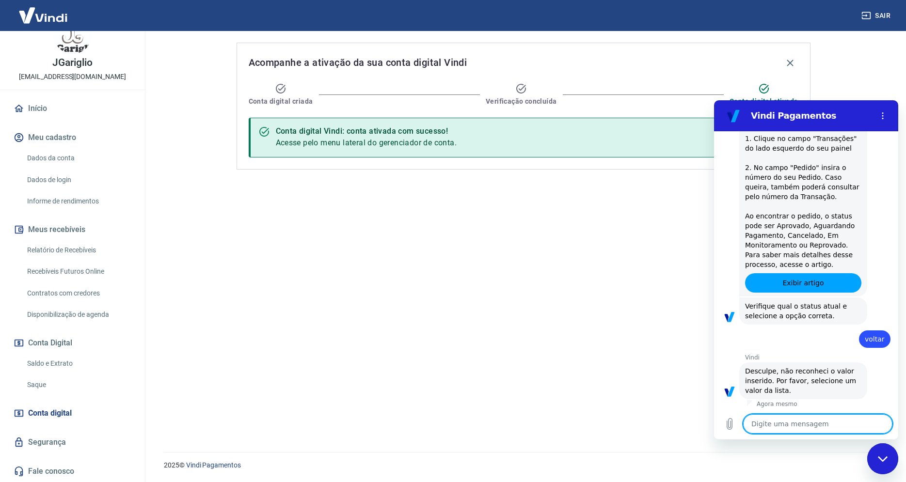
scroll to position [537, 0]
click at [884, 461] on icon "Fechar janela de mensagens" at bounding box center [883, 459] width 10 height 6
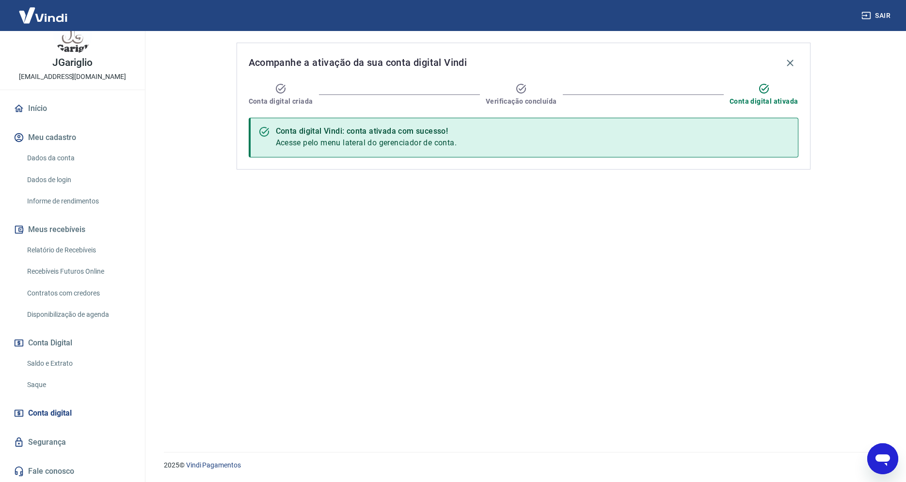
scroll to position [527, 0]
click at [884, 461] on icon "Abrir janela de mensagens" at bounding box center [882, 461] width 15 height 12
type textarea "x"
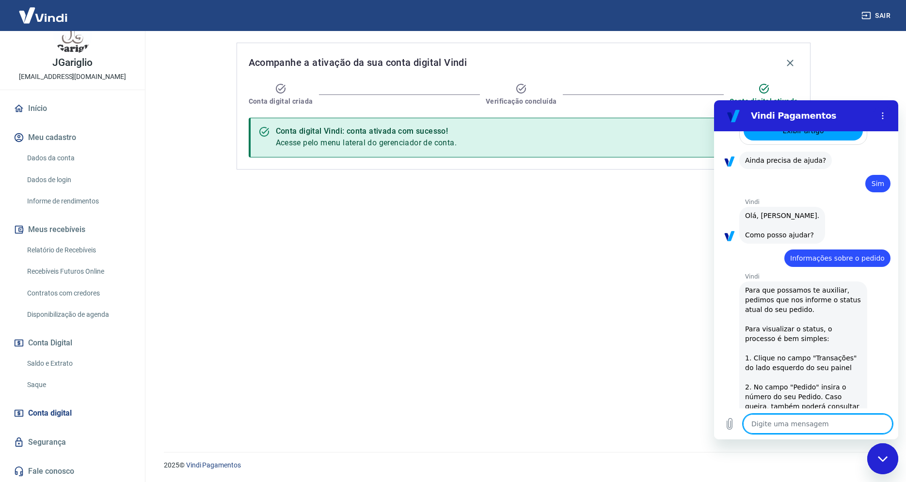
scroll to position [537, 0]
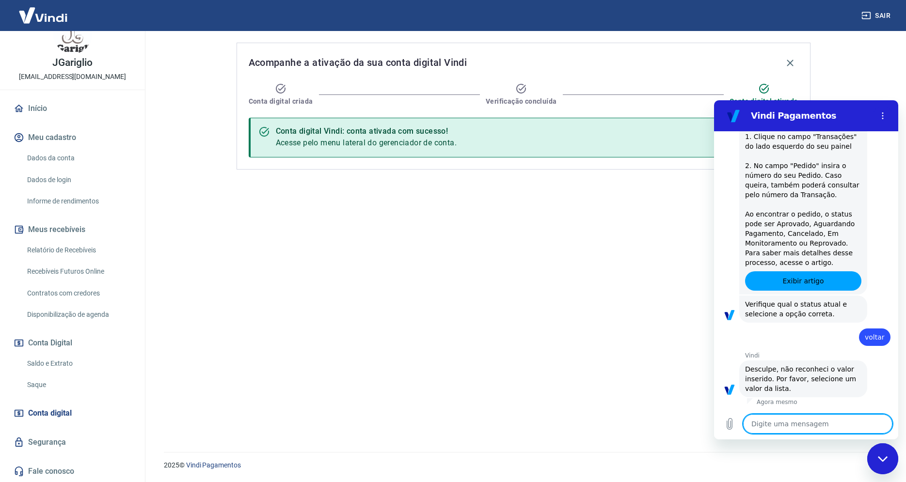
click at [786, 418] on textarea at bounding box center [817, 423] width 149 height 19
type textarea "b"
type textarea "x"
type textarea "bo"
type textarea "x"
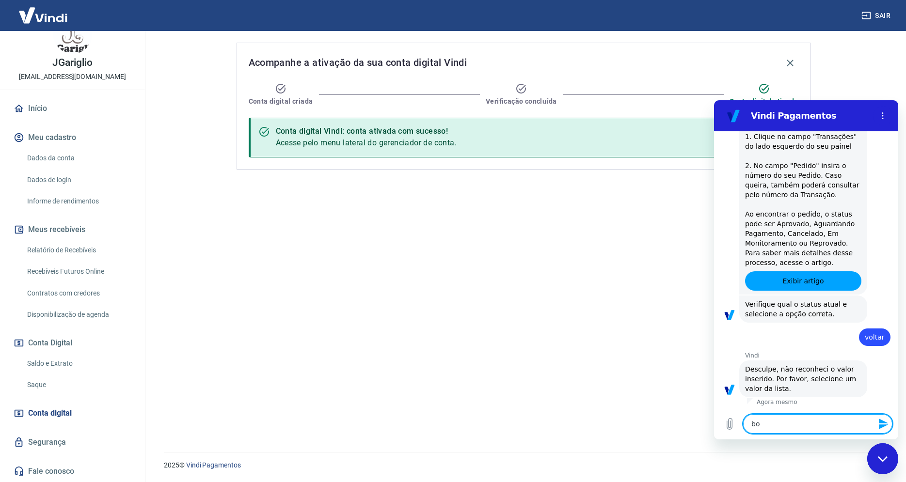
type textarea "bom"
type textarea "x"
type textarea "bom"
type textarea "x"
type textarea "bom d"
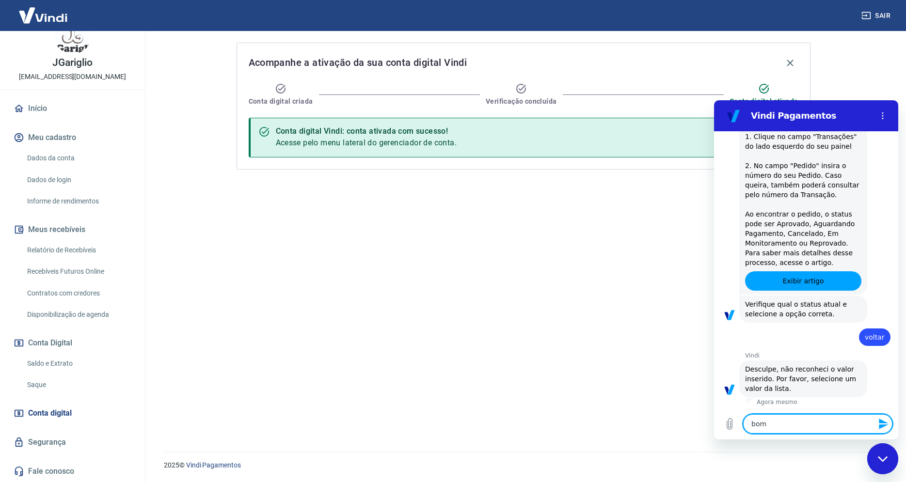
type textarea "x"
type textarea "bom di"
type textarea "x"
type textarea "bom dia"
type textarea "x"
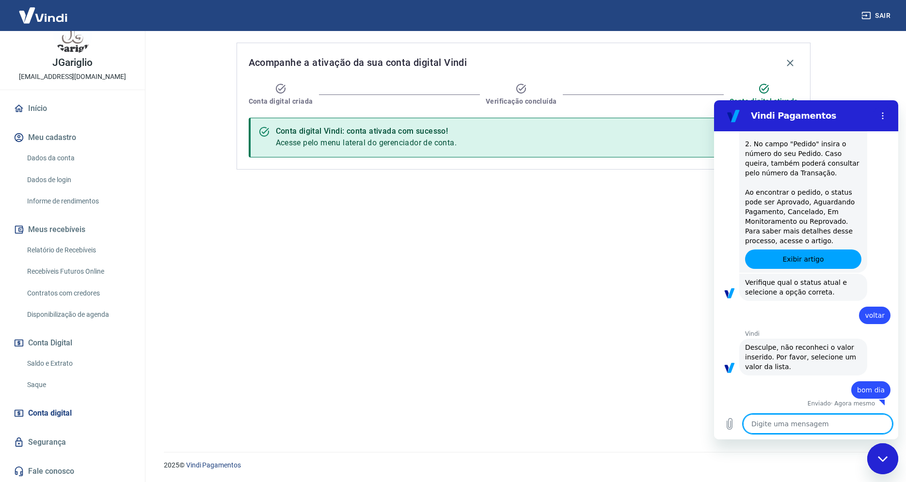
scroll to position [560, 0]
type textarea "x"
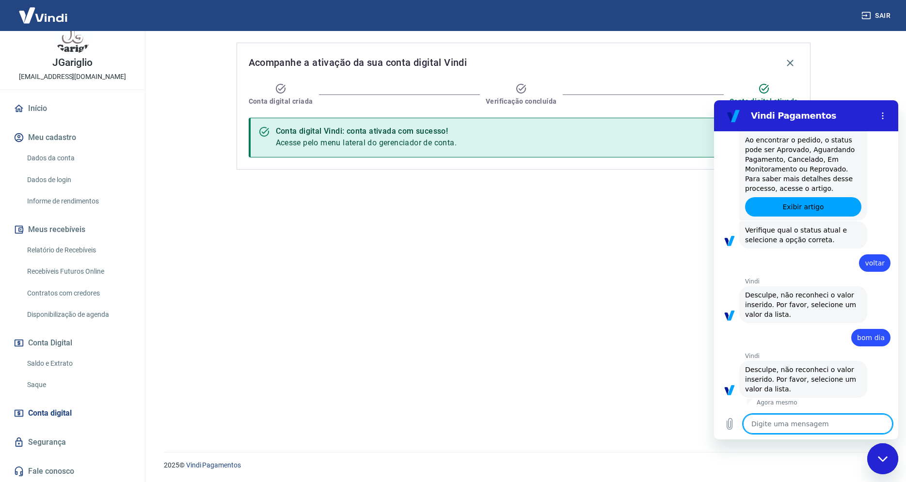
scroll to position [611, 0]
click at [816, 422] on textarea at bounding box center [817, 423] width 149 height 19
click at [813, 429] on textarea at bounding box center [817, 423] width 149 height 19
click at [886, 116] on icon "Menu de opções" at bounding box center [883, 116] width 8 height 8
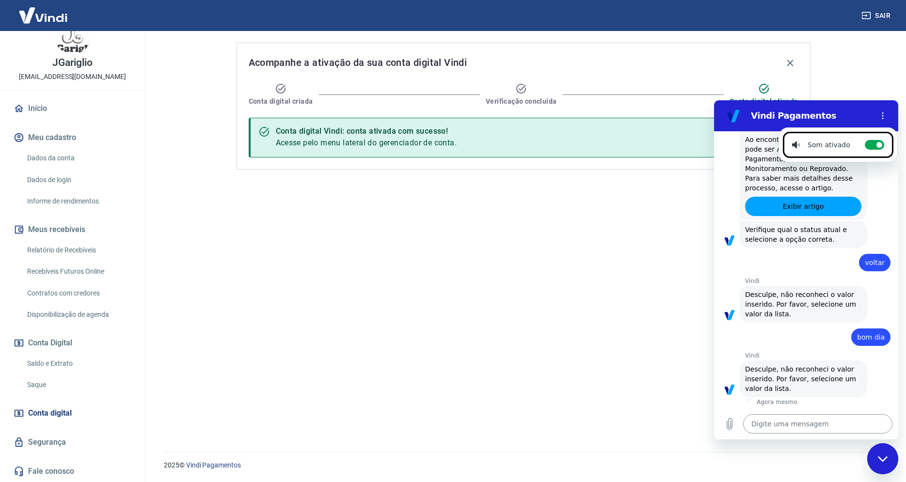
click at [798, 428] on textarea at bounding box center [817, 423] width 149 height 19
drag, startPoint x: 798, startPoint y: 426, endPoint x: 803, endPoint y: 429, distance: 5.9
click at [803, 429] on textarea at bounding box center [817, 423] width 149 height 19
click at [801, 425] on textarea at bounding box center [817, 423] width 149 height 19
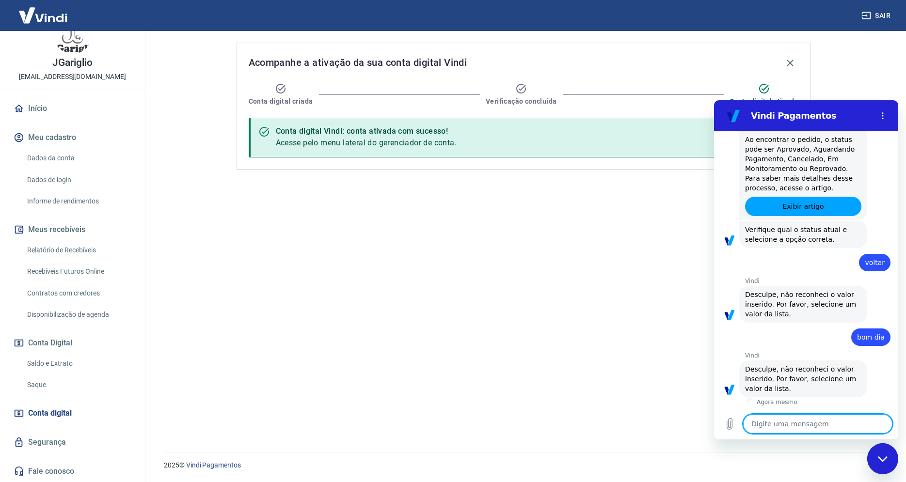
type textarea "i"
type textarea "x"
type textarea "in"
type textarea "x"
type textarea "inc"
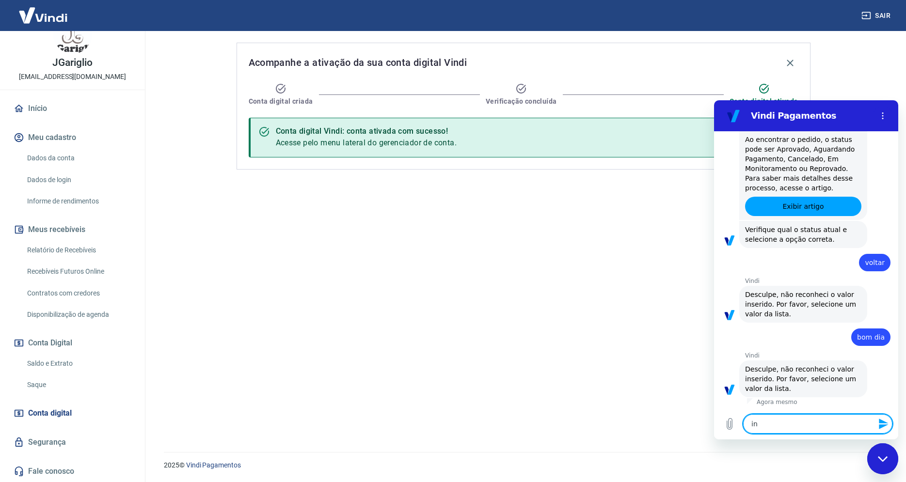
type textarea "x"
type textarea "inci"
type textarea "x"
type textarea "inc"
type textarea "x"
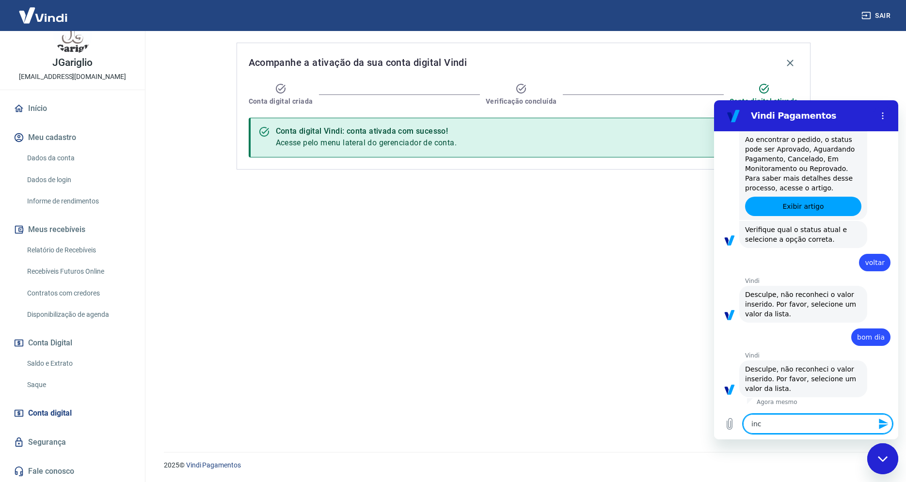
type textarea "in"
type textarea "x"
type textarea "ini"
type textarea "x"
type textarea "inic"
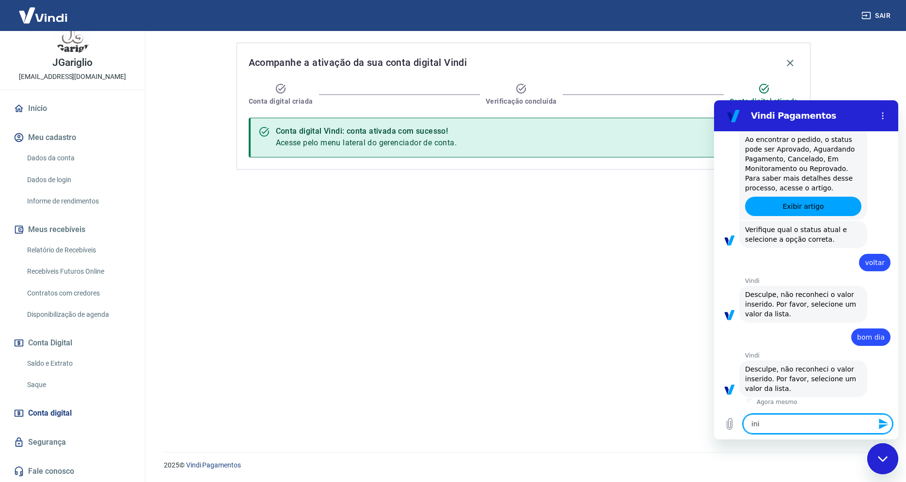
type textarea "x"
type textarea "inici"
type textarea "x"
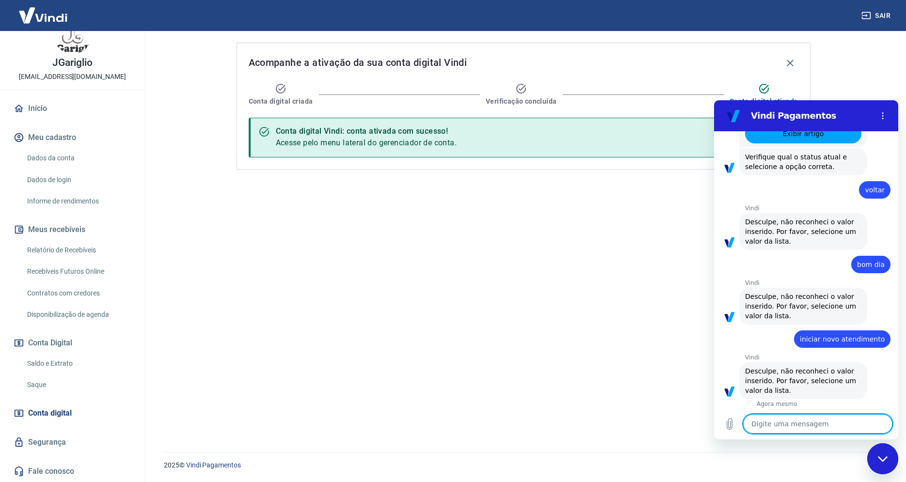
scroll to position [686, 0]
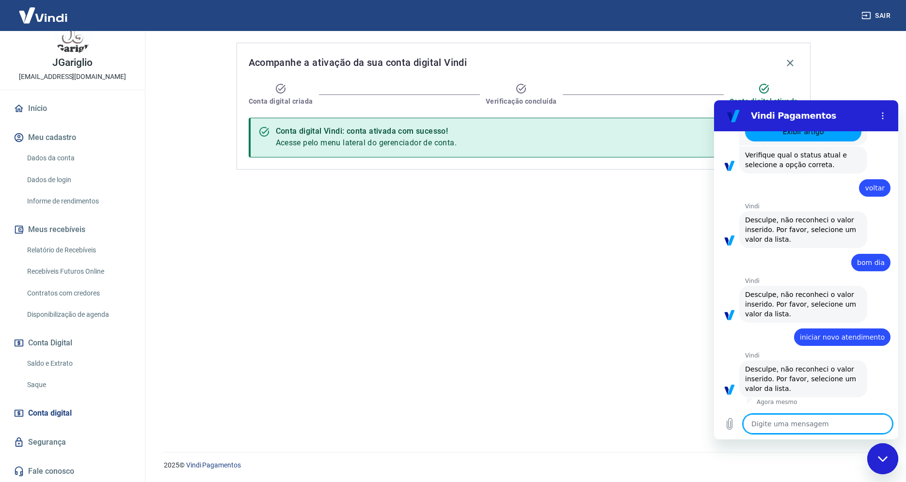
click at [735, 119] on figure at bounding box center [733, 115] width 19 height 19
click at [546, 275] on div "Acompanhe a ativação da sua conta digital Vindi Conta digital criada Verificaçã…" at bounding box center [523, 236] width 597 height 410
click at [883, 460] on icon "Fechar janela de mensagens" at bounding box center [883, 459] width 10 height 6
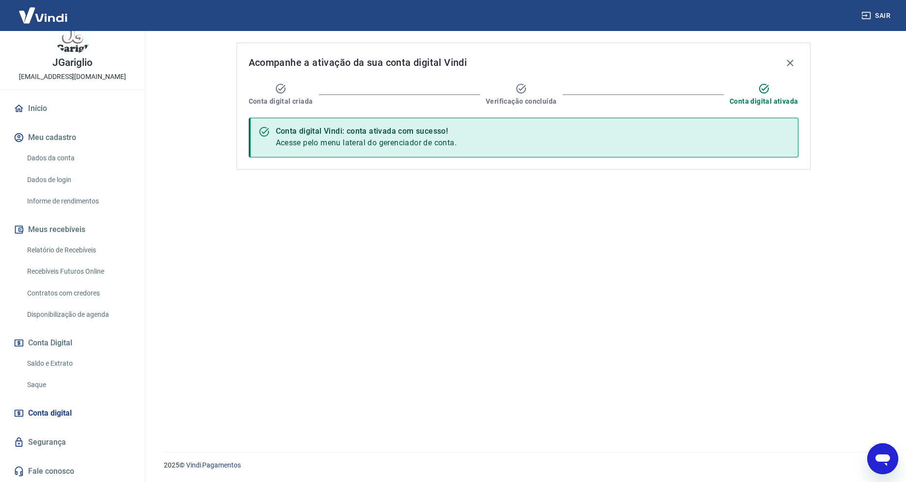
scroll to position [676, 0]
click at [53, 468] on link "Fale conosco" at bounding box center [73, 471] width 122 height 21
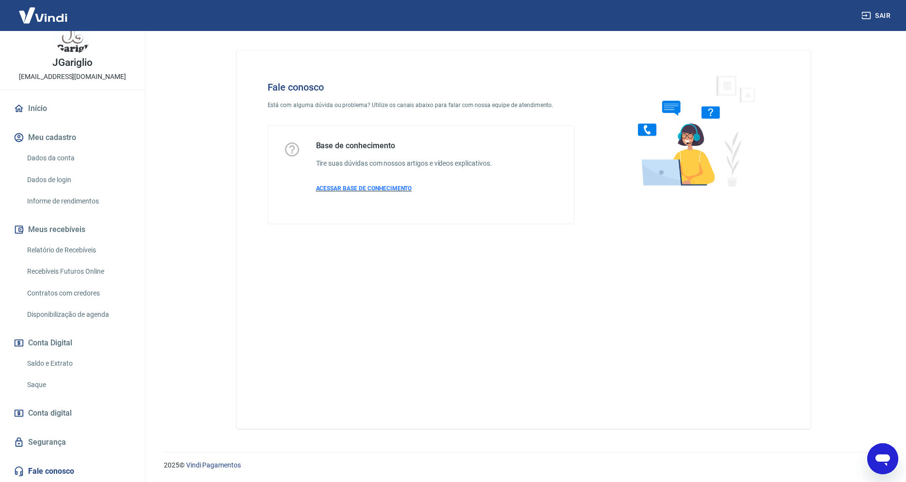
click at [371, 187] on span "ACESSAR BASE DE CONHECIMENTO" at bounding box center [364, 188] width 96 height 7
